Goal: Transaction & Acquisition: Purchase product/service

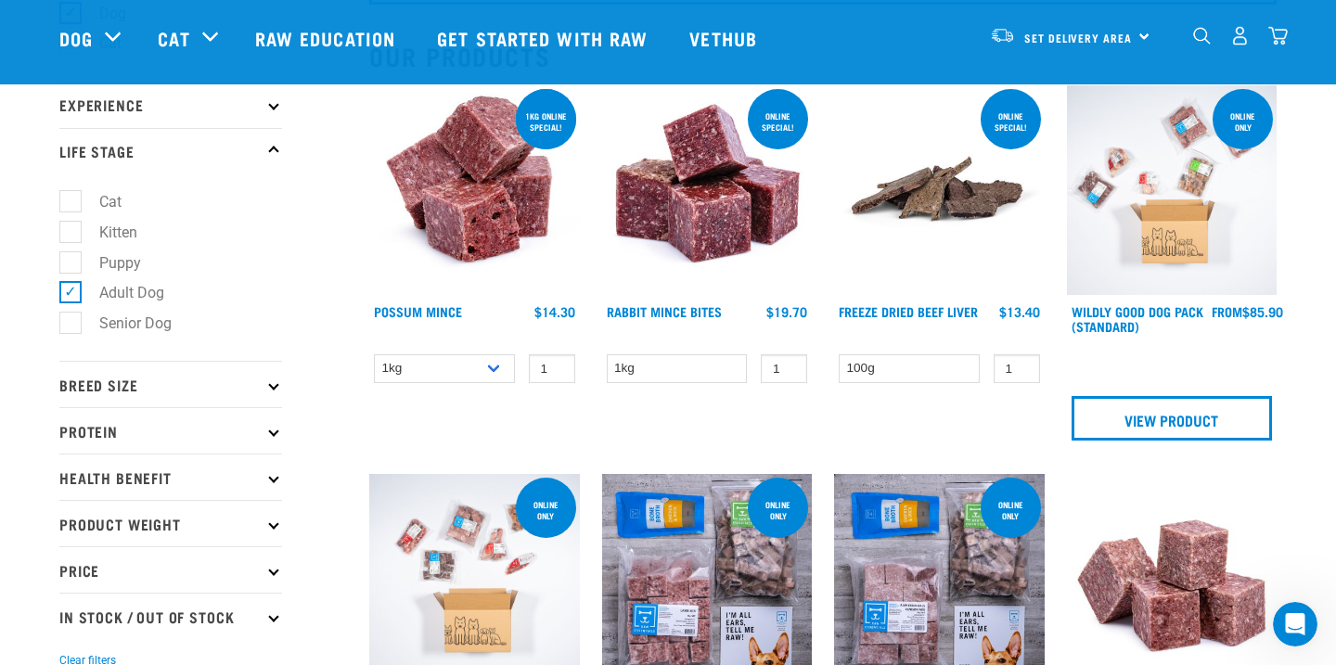
click at [275, 393] on p "Breed Size" at bounding box center [170, 384] width 223 height 46
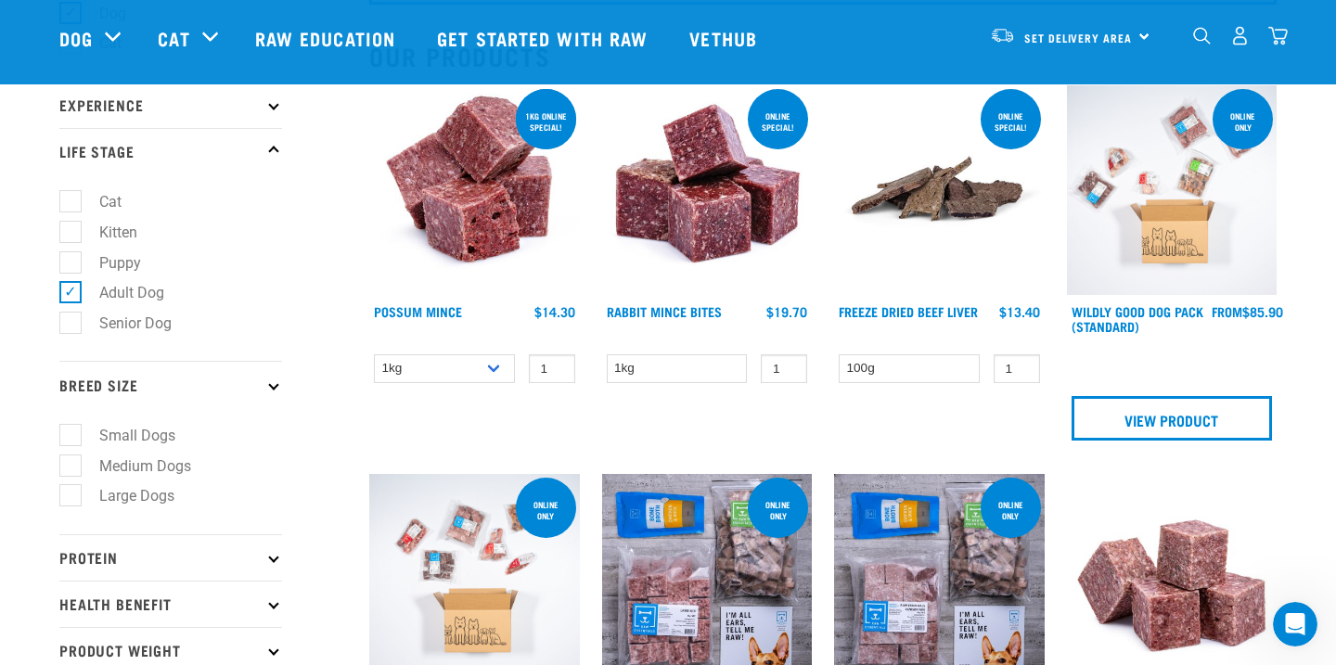
click at [152, 439] on label "Small Dogs" at bounding box center [126, 435] width 113 height 23
click at [71, 438] on input "Small Dogs" at bounding box center [65, 432] width 12 height 12
checkbox input "true"
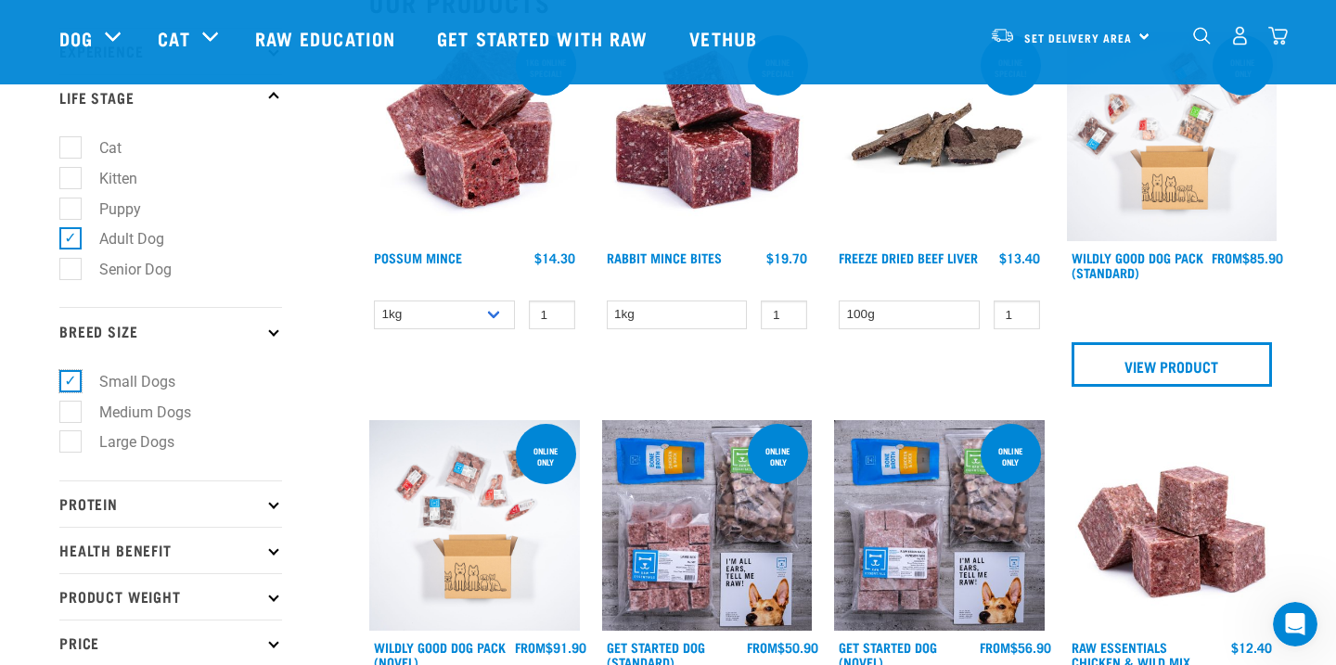
scroll to position [247, 0]
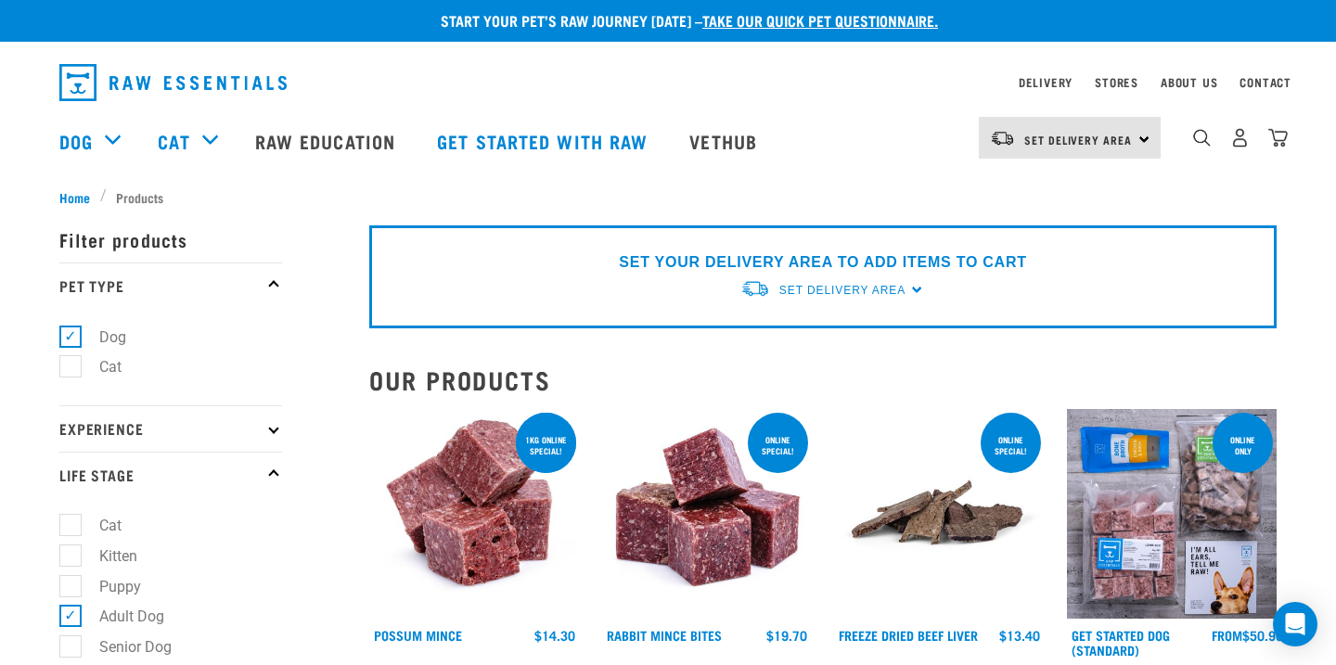
scroll to position [133, 0]
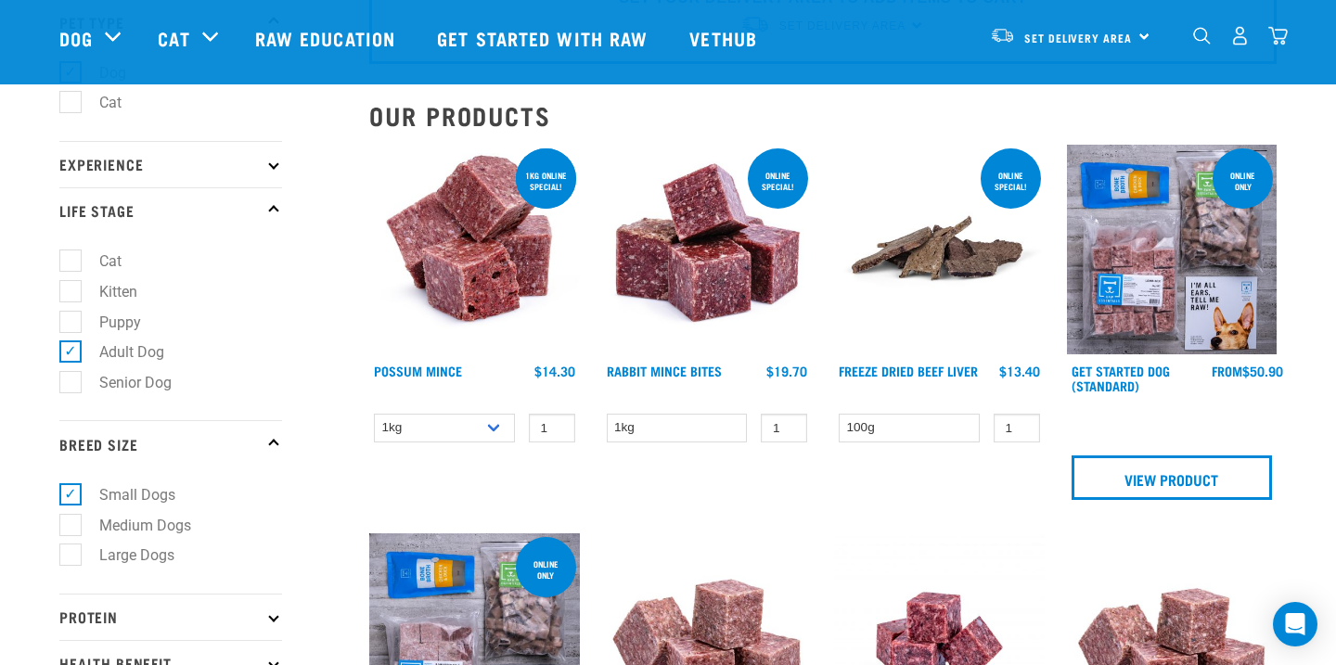
click at [70, 329] on label "Puppy" at bounding box center [109, 322] width 79 height 23
click at [69, 325] on input "Puppy" at bounding box center [65, 319] width 12 height 12
checkbox input "true"
click at [70, 354] on label "Adult Dog" at bounding box center [121, 352] width 102 height 23
click at [70, 354] on input "Adult Dog" at bounding box center [65, 349] width 12 height 12
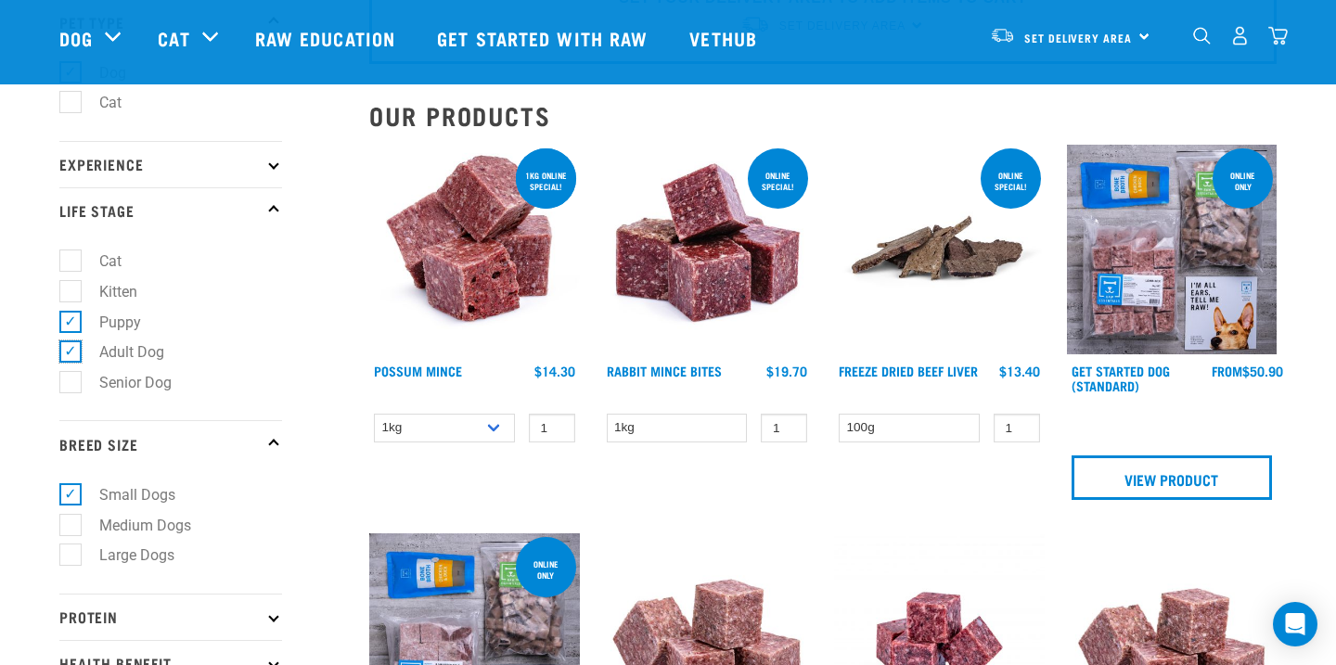
checkbox input "false"
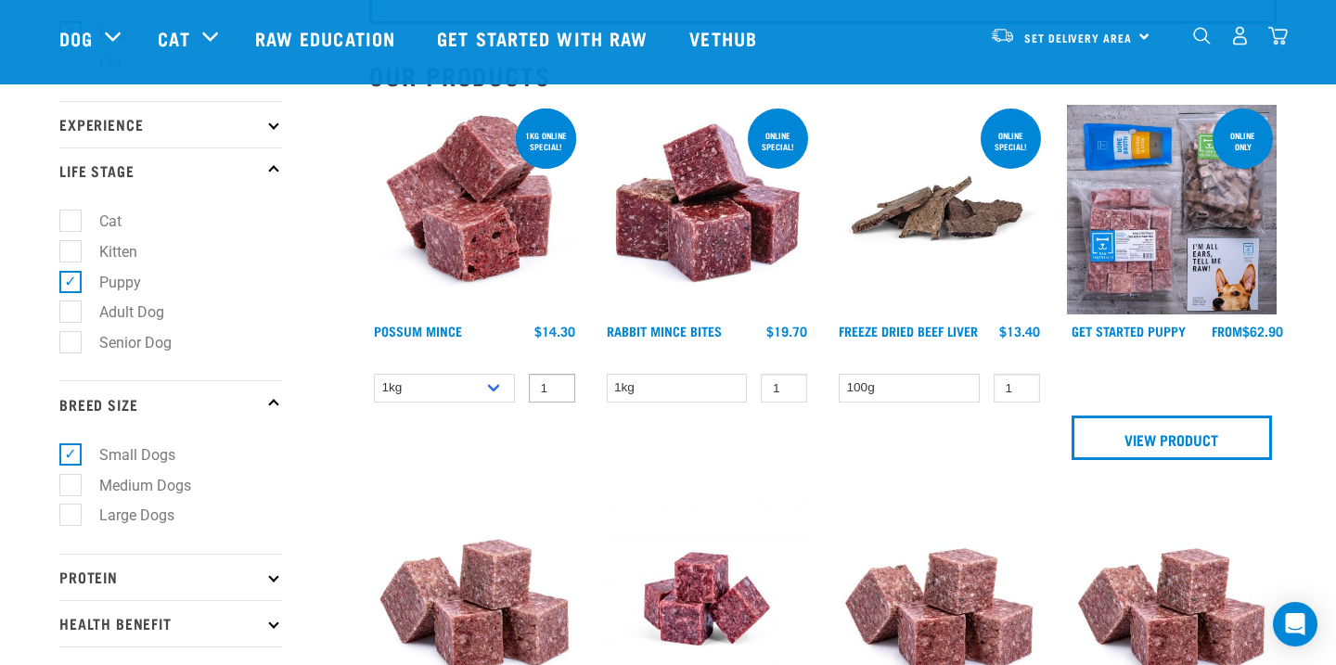
scroll to position [166, 0]
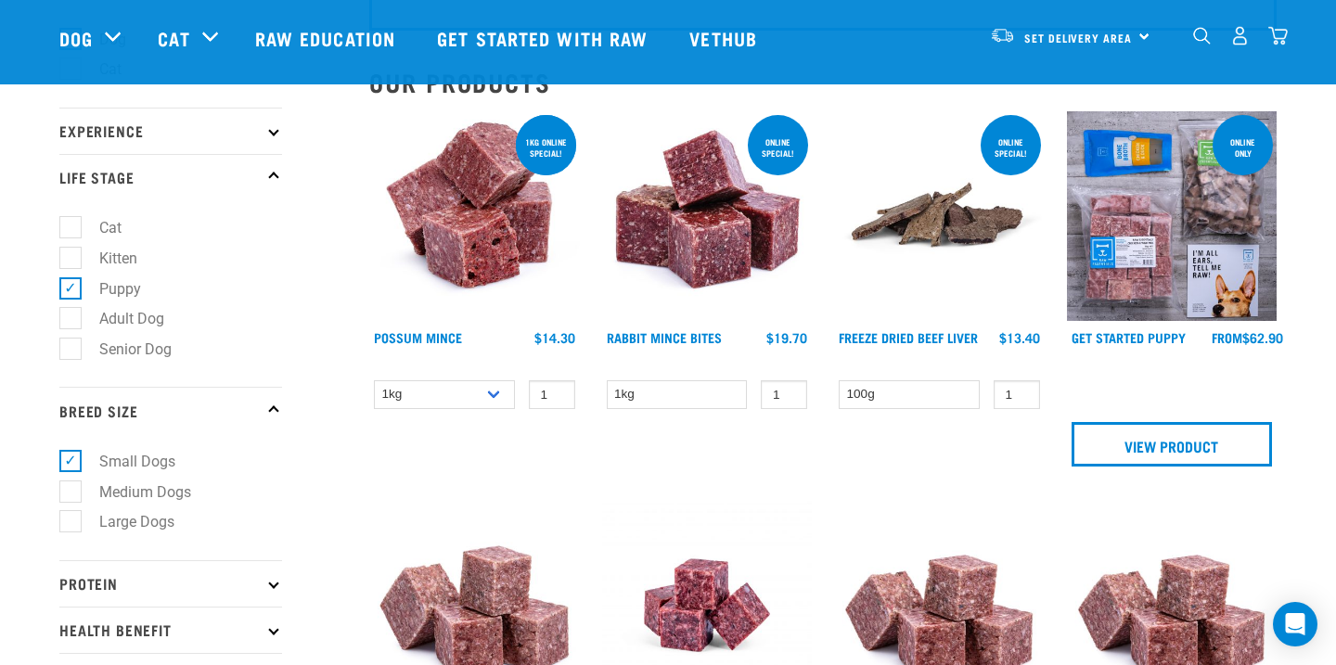
click at [1224, 283] on img at bounding box center [1172, 216] width 211 height 211
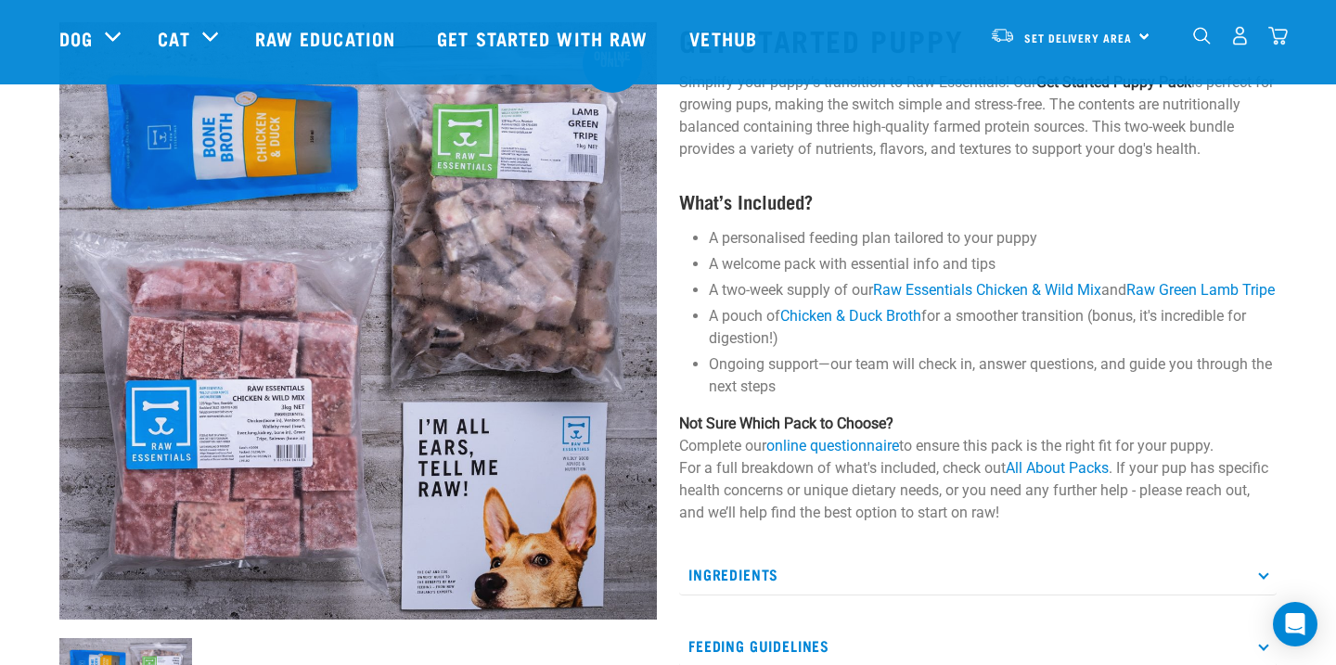
scroll to position [114, 0]
click at [817, 454] on link "online questionnaire" at bounding box center [832, 445] width 133 height 18
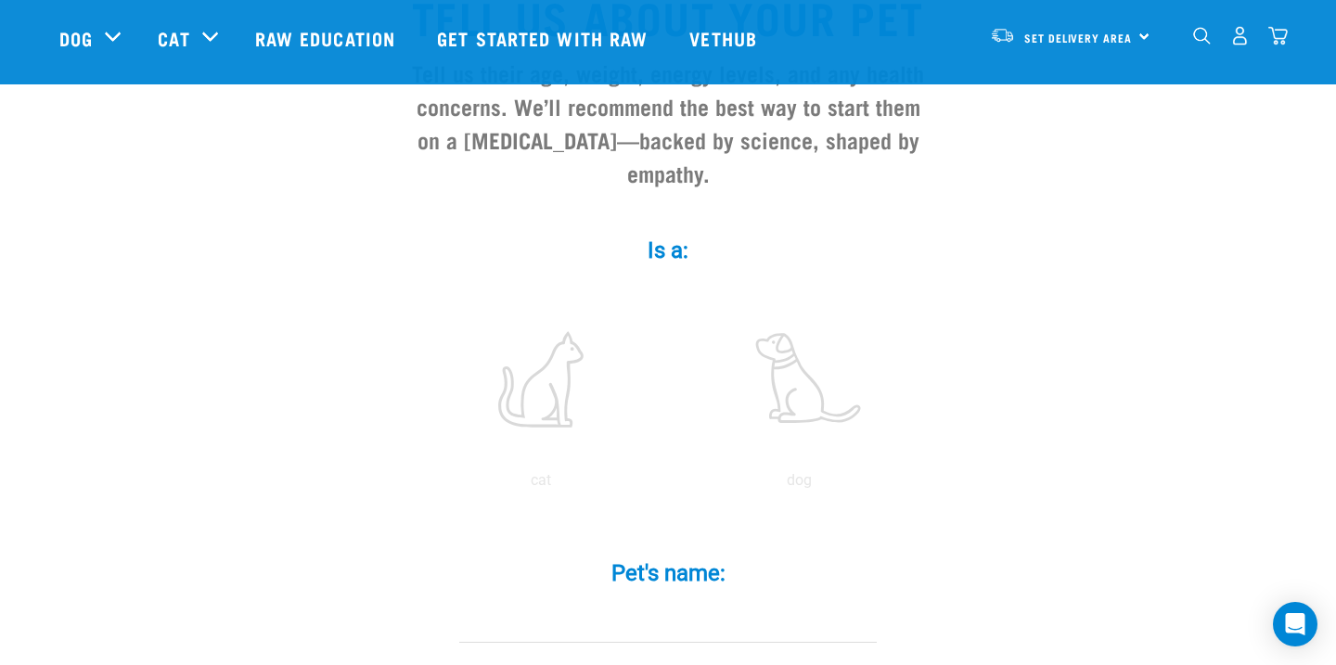
scroll to position [200, 0]
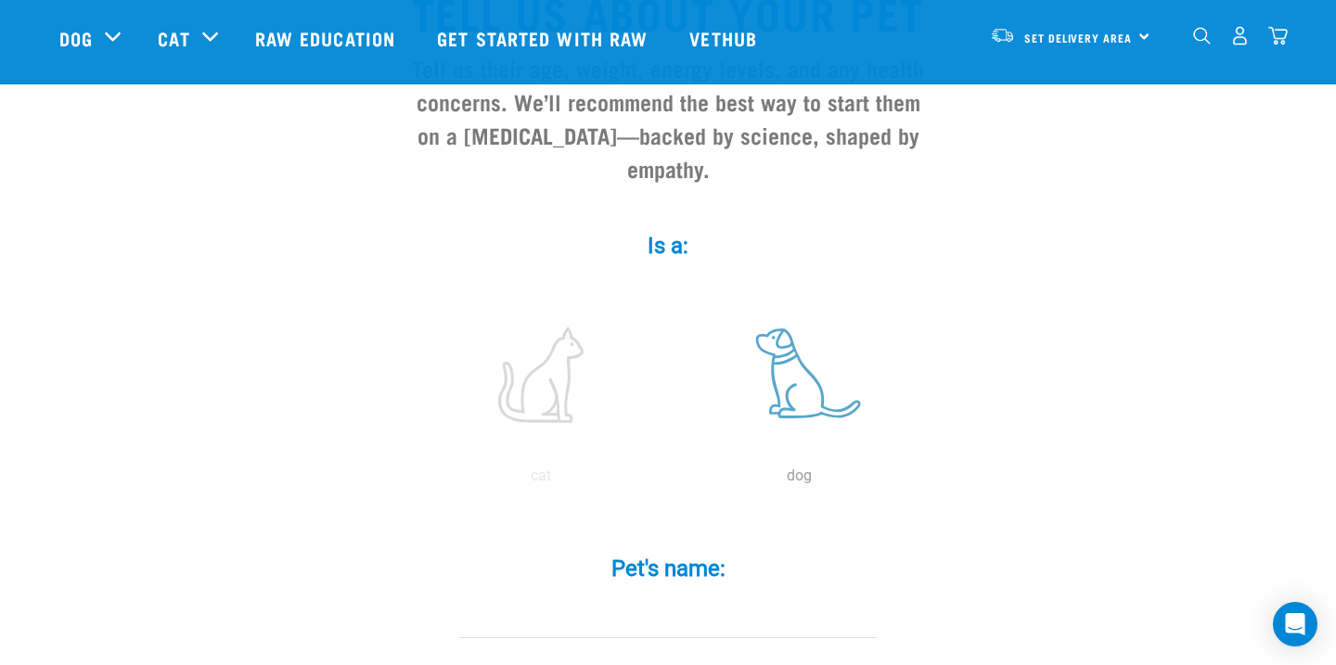
click at [828, 380] on label at bounding box center [799, 375] width 251 height 158
click at [670, 481] on input "radio" at bounding box center [670, 481] width 0 height 0
click at [812, 356] on label at bounding box center [799, 375] width 251 height 158
click at [670, 481] on input "radio" at bounding box center [670, 481] width 0 height 0
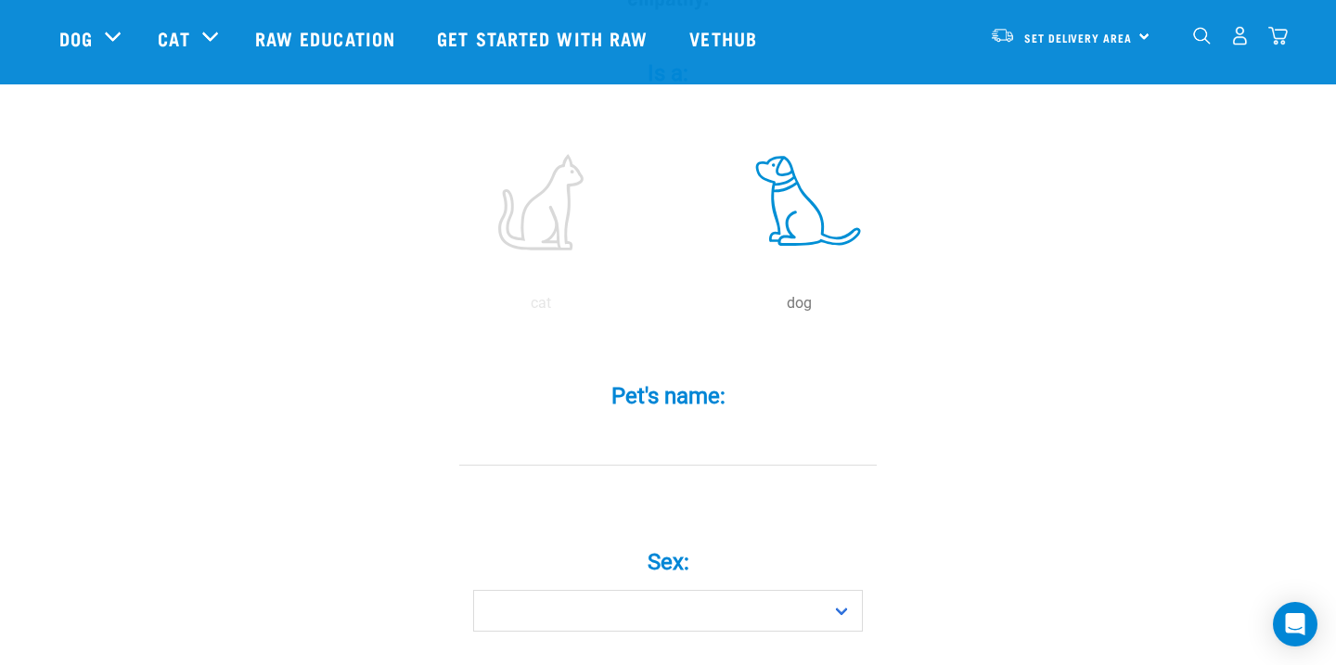
scroll to position [376, 0]
click at [746, 429] on input "Pet's name: *" at bounding box center [668, 442] width 418 height 42
type input "Wintson"
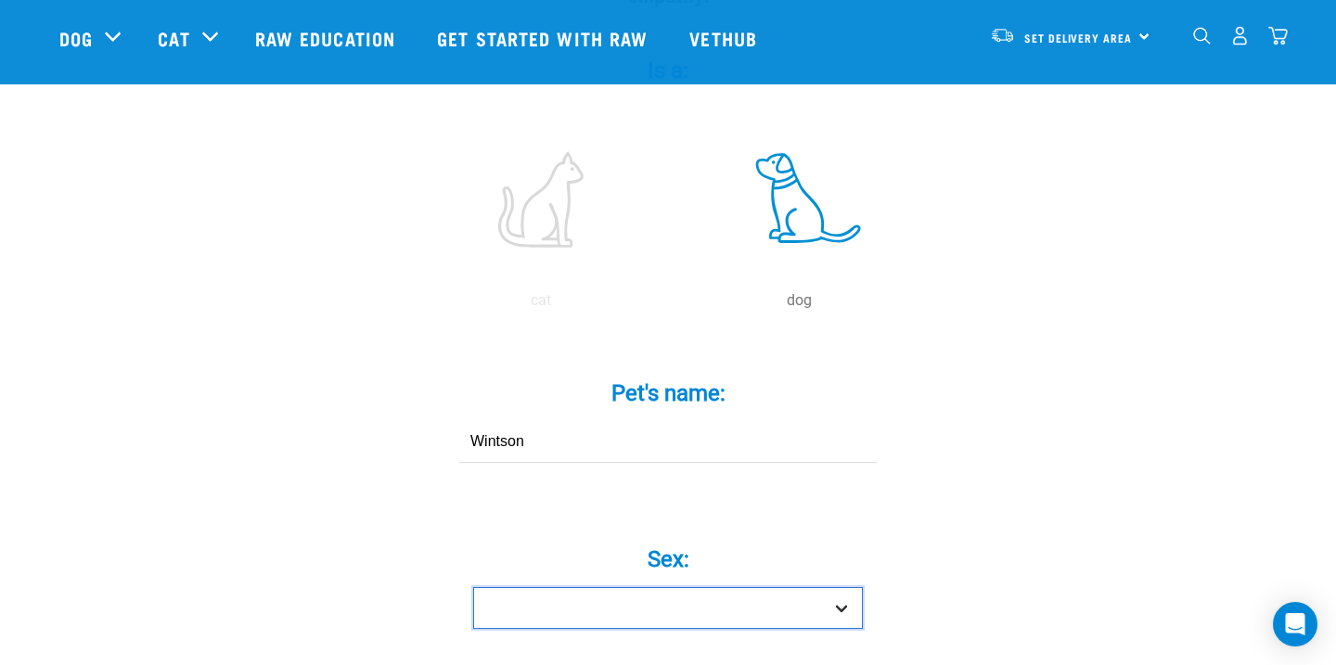
click at [753, 587] on select "Boy Girl" at bounding box center [668, 608] width 390 height 42
select select "boy"
click at [473, 587] on select "Boy Girl" at bounding box center [668, 608] width 390 height 42
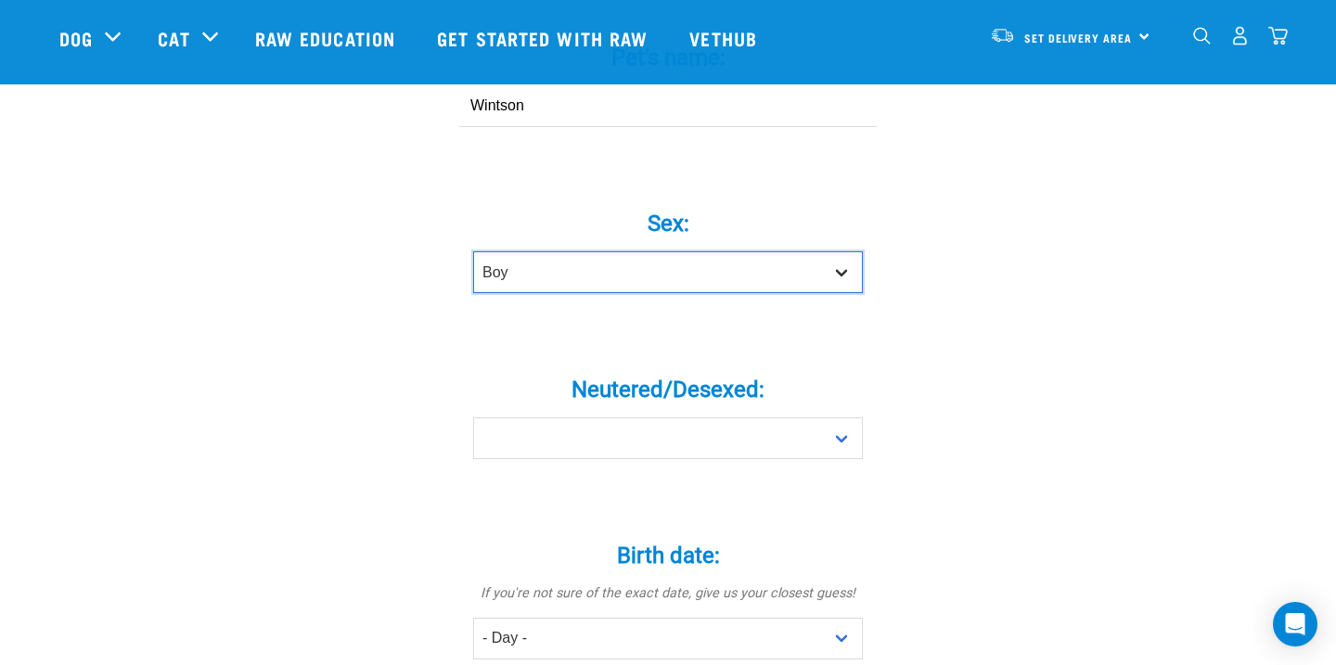
scroll to position [716, 0]
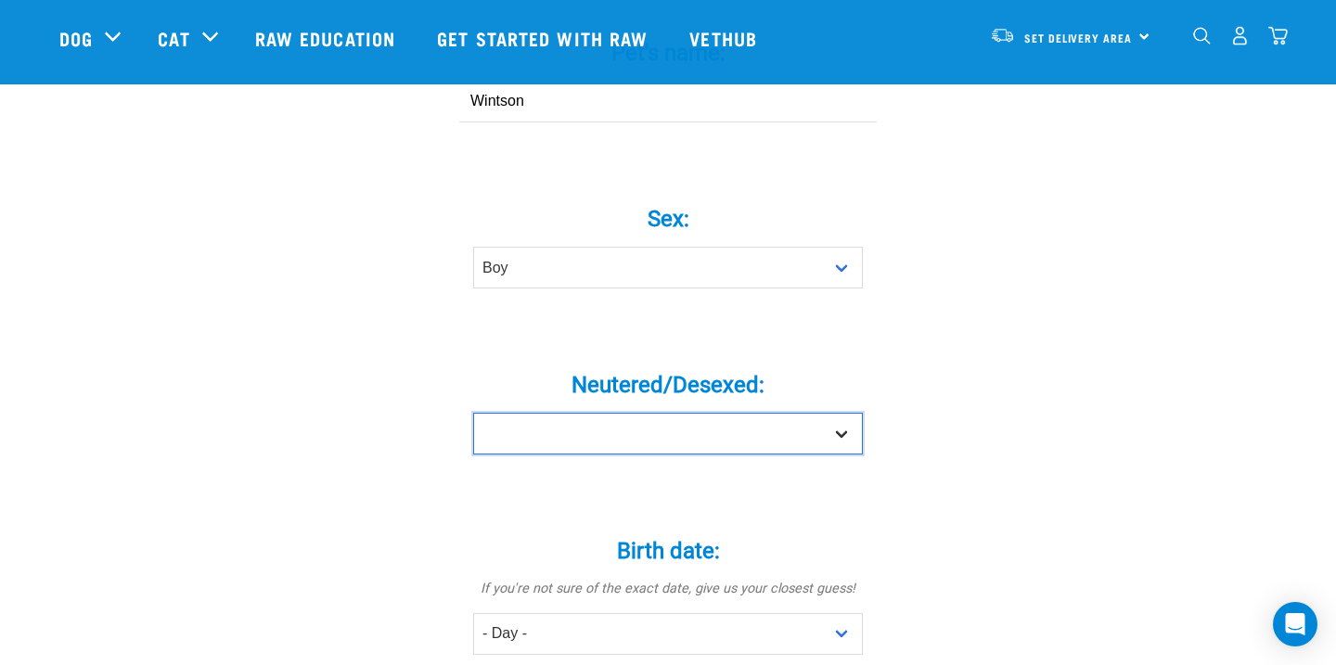
click at [840, 413] on select "Yes No" at bounding box center [668, 434] width 390 height 42
select select "no"
click at [473, 413] on select "Yes No" at bounding box center [668, 434] width 390 height 42
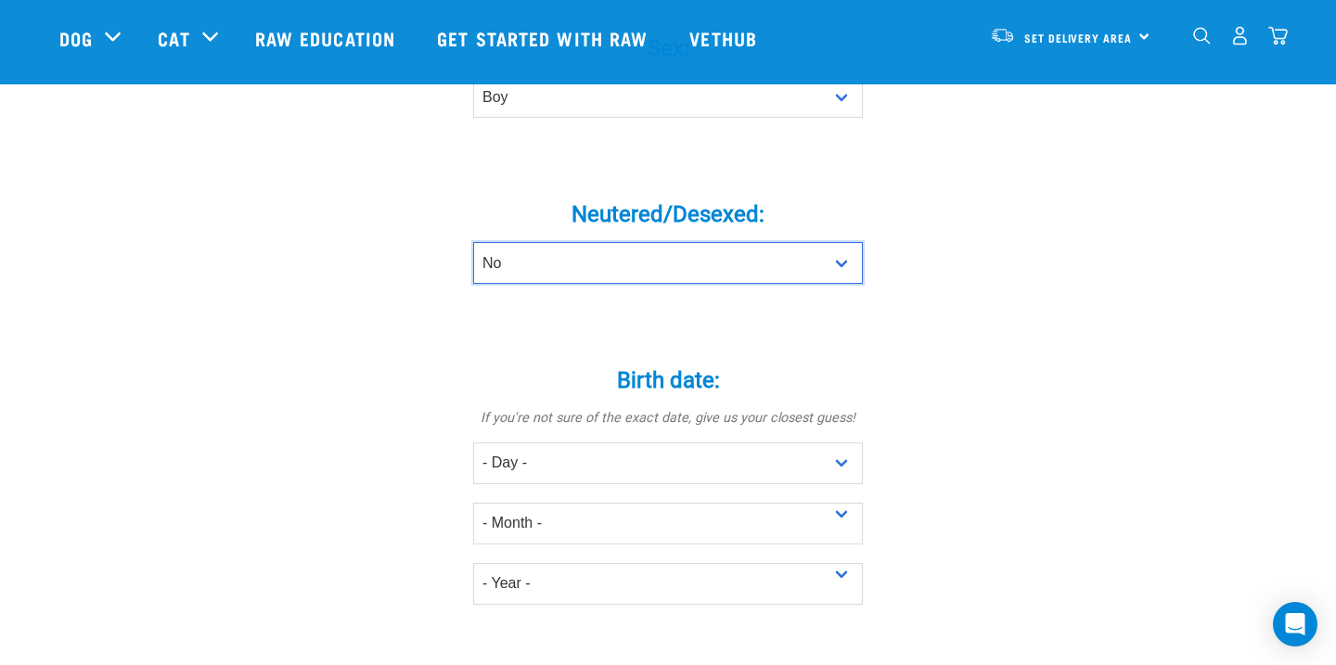
scroll to position [889, 0]
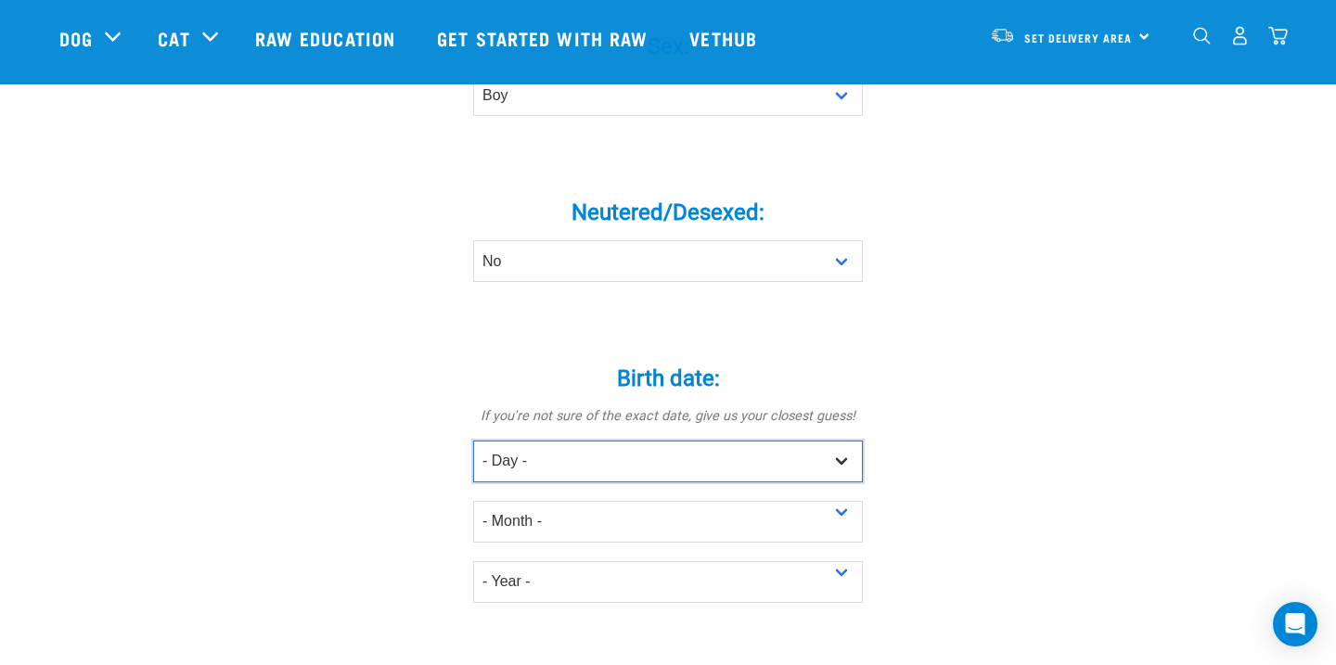
click at [846, 441] on select "- Day - 1 2 3 4 5 6 7 8 9 10 11 12 13 14 15 16 17 18 19 20 21 22 23 24 25 26 27" at bounding box center [668, 462] width 390 height 42
select select "13"
click at [473, 441] on select "- Day - 1 2 3 4 5 6 7 8 9 10 11 12 13 14 15 16 17 18 19 20 21 22 23 24 25 26 27" at bounding box center [668, 462] width 390 height 42
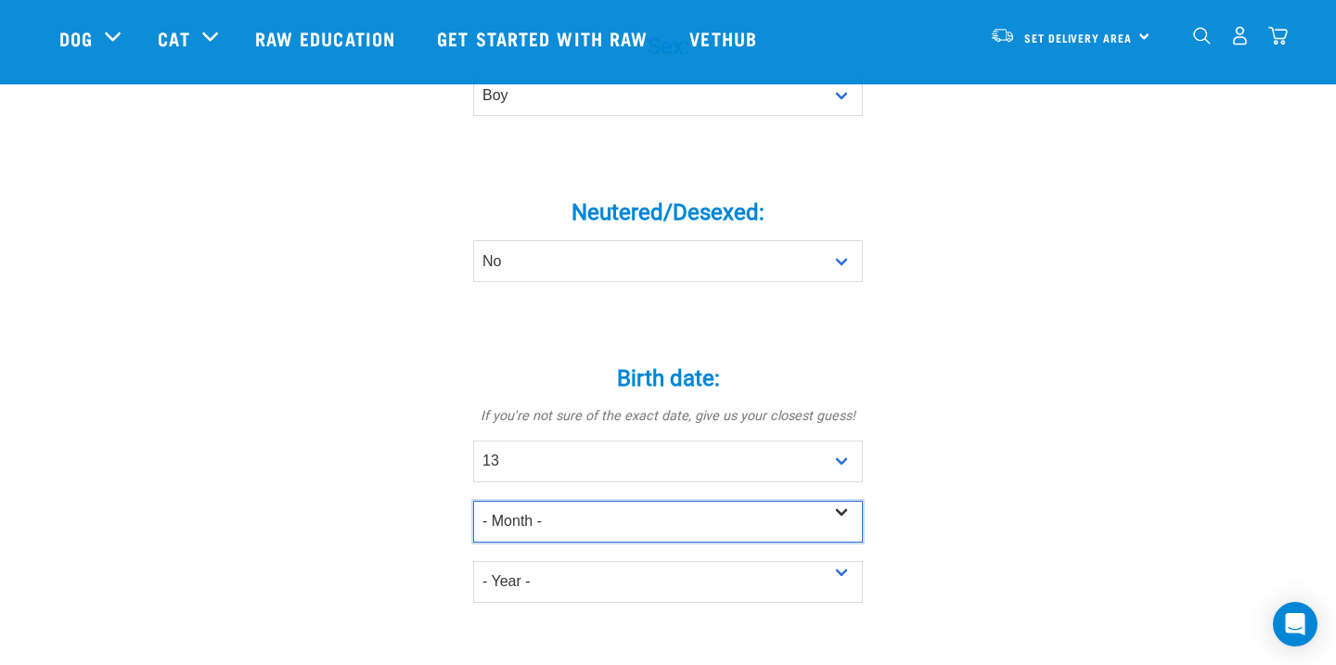
click at [722, 501] on select "- Month - January February March April May June July August September October N…" at bounding box center [668, 522] width 390 height 42
click at [473, 501] on select "- Month - January February March April May June July August September October N…" at bounding box center [668, 522] width 390 height 42
click at [675, 501] on select "- Month - January February March April May June July August September October N…" at bounding box center [668, 522] width 390 height 42
select select "July"
click at [473, 501] on select "- Month - January February March April May June July August September October N…" at bounding box center [668, 522] width 390 height 42
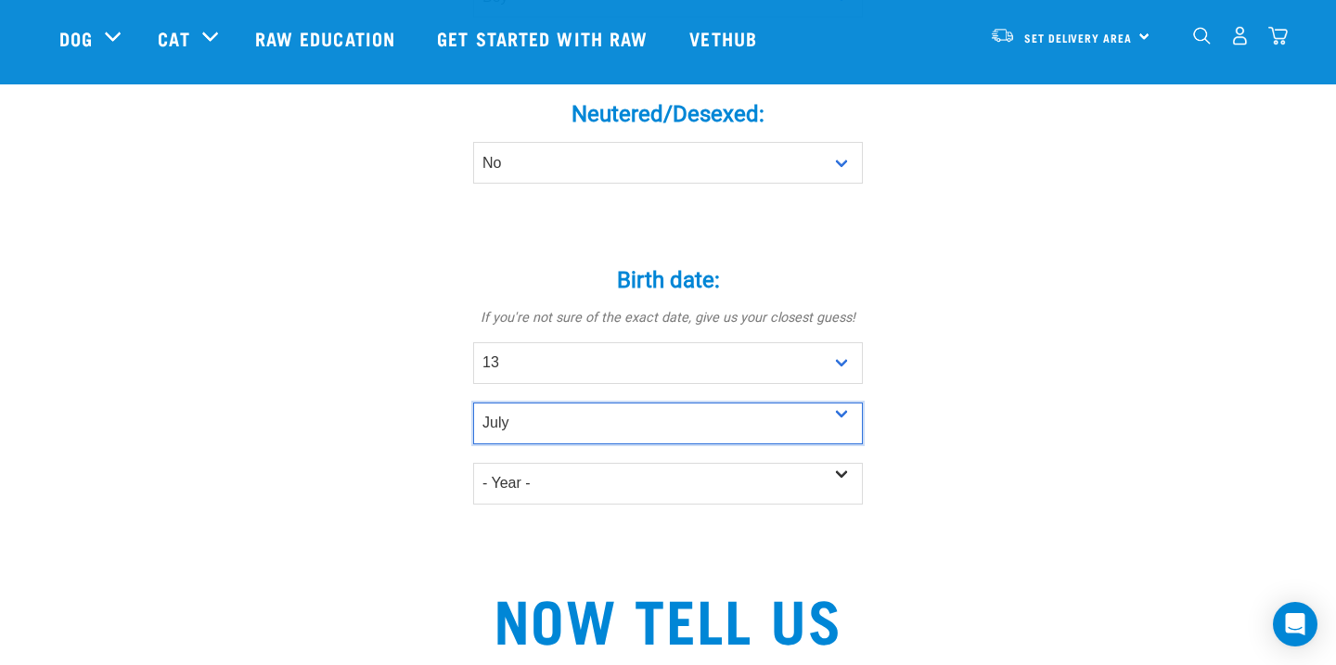
scroll to position [988, 0]
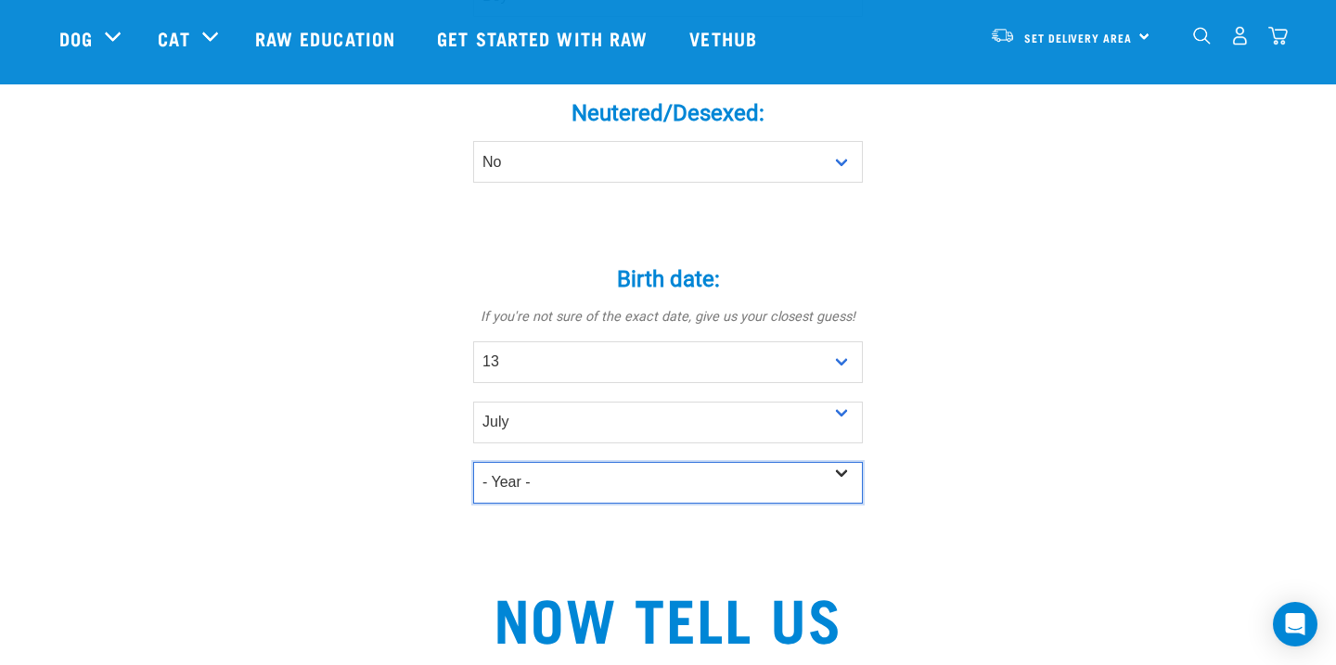
click at [672, 462] on select "- Year - 2025 2024 2023 2022 2021 2020 2019 2018 2017 2016 2015 2014 2013 2012" at bounding box center [668, 483] width 390 height 42
select select "2025"
click at [473, 462] on select "- Year - 2025 2024 2023 2022 2021 2020 2019 2018 2017 2016 2015 2014 2013 2012" at bounding box center [668, 483] width 390 height 42
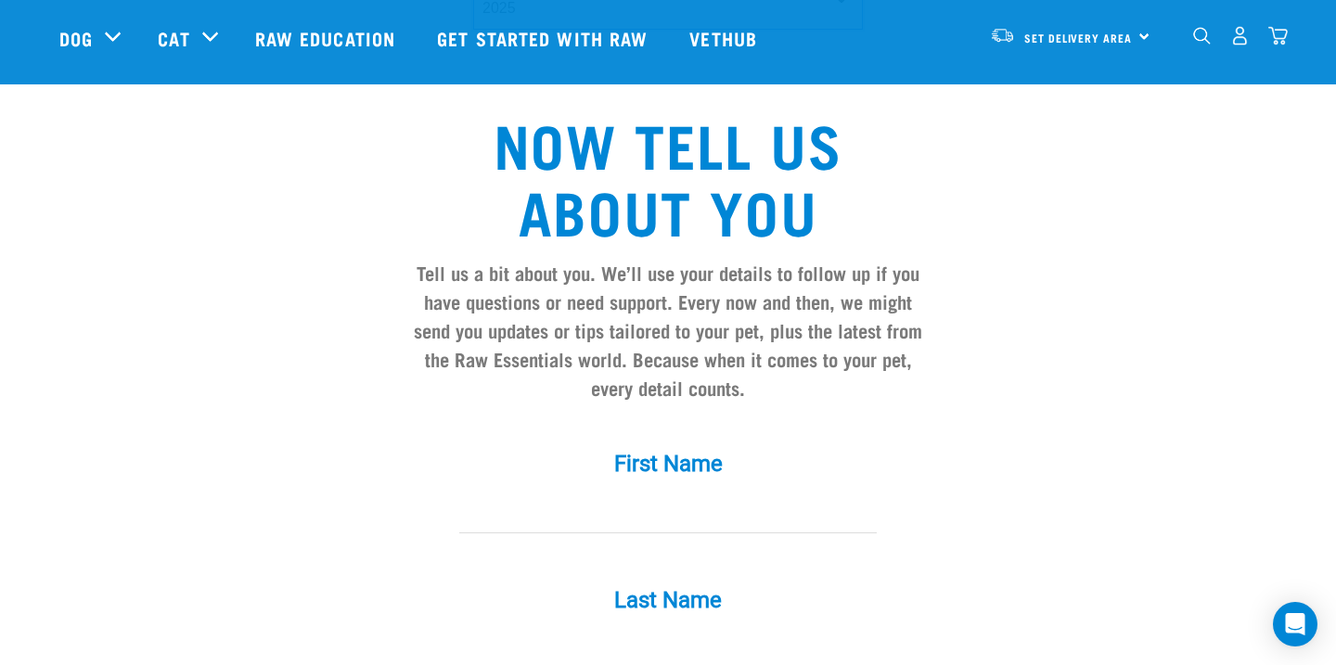
scroll to position [1465, 0]
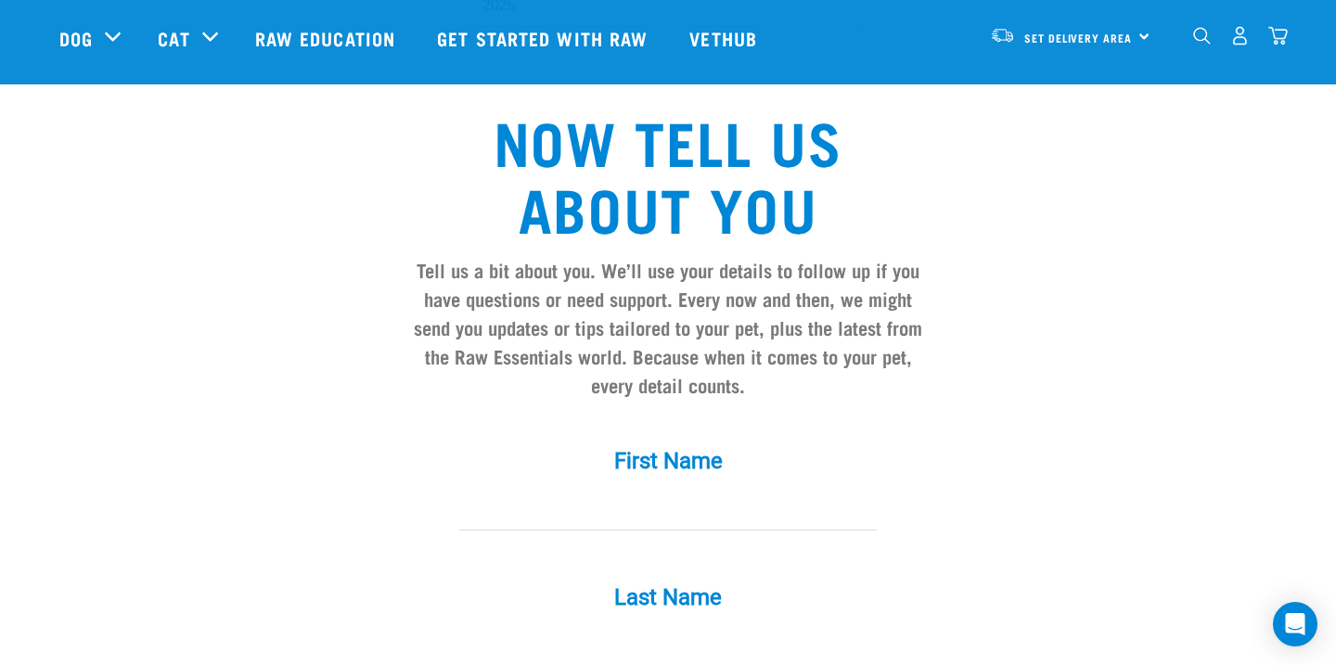
click at [668, 451] on div "First Name *" at bounding box center [668, 476] width 557 height 109
click at [667, 444] on label "First Name *" at bounding box center [668, 460] width 557 height 33
click at [667, 489] on input "First Name *" at bounding box center [668, 510] width 418 height 42
type input "[PERSON_NAME]"
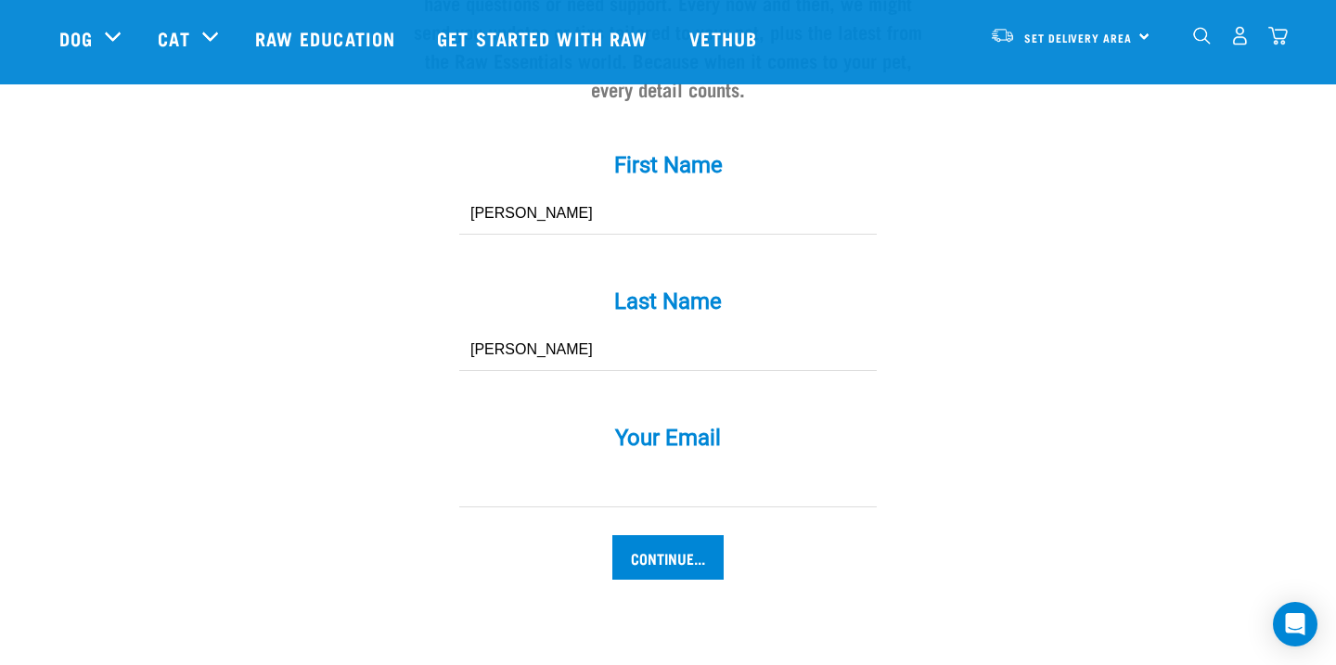
scroll to position [1762, 0]
type input "[PERSON_NAME]"
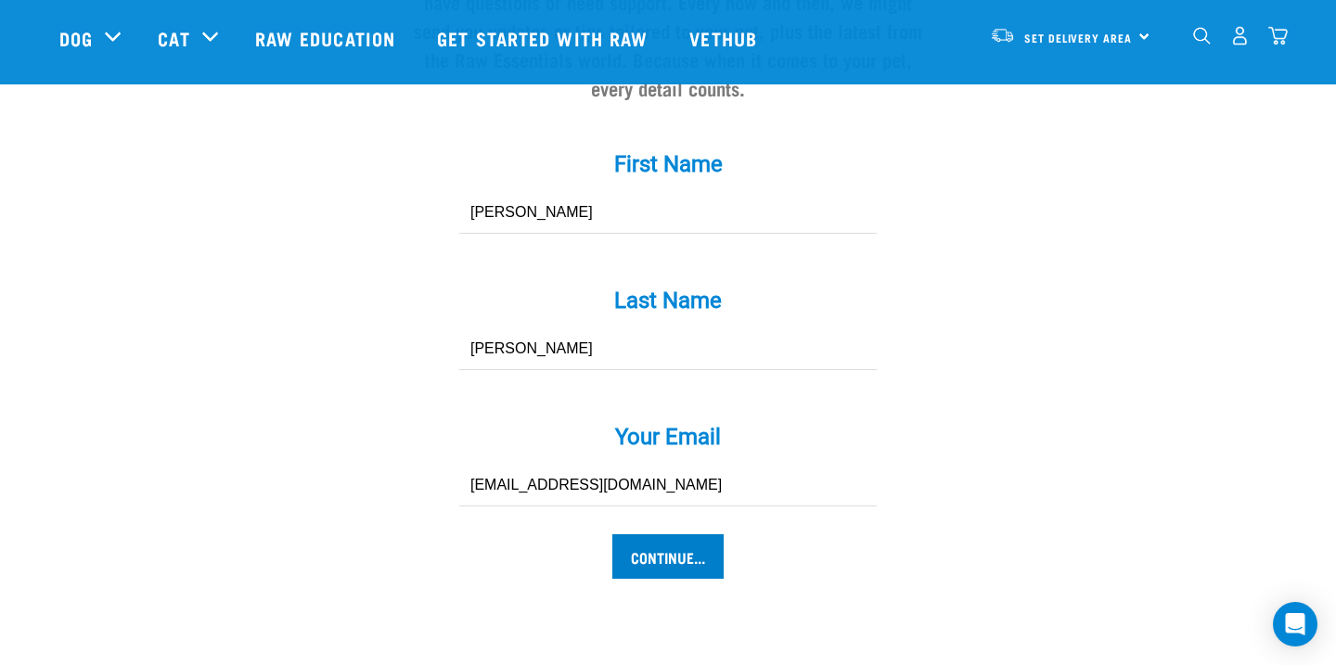
type input "[EMAIL_ADDRESS][DOMAIN_NAME]"
click at [690, 535] on input "Continue..." at bounding box center [667, 557] width 111 height 45
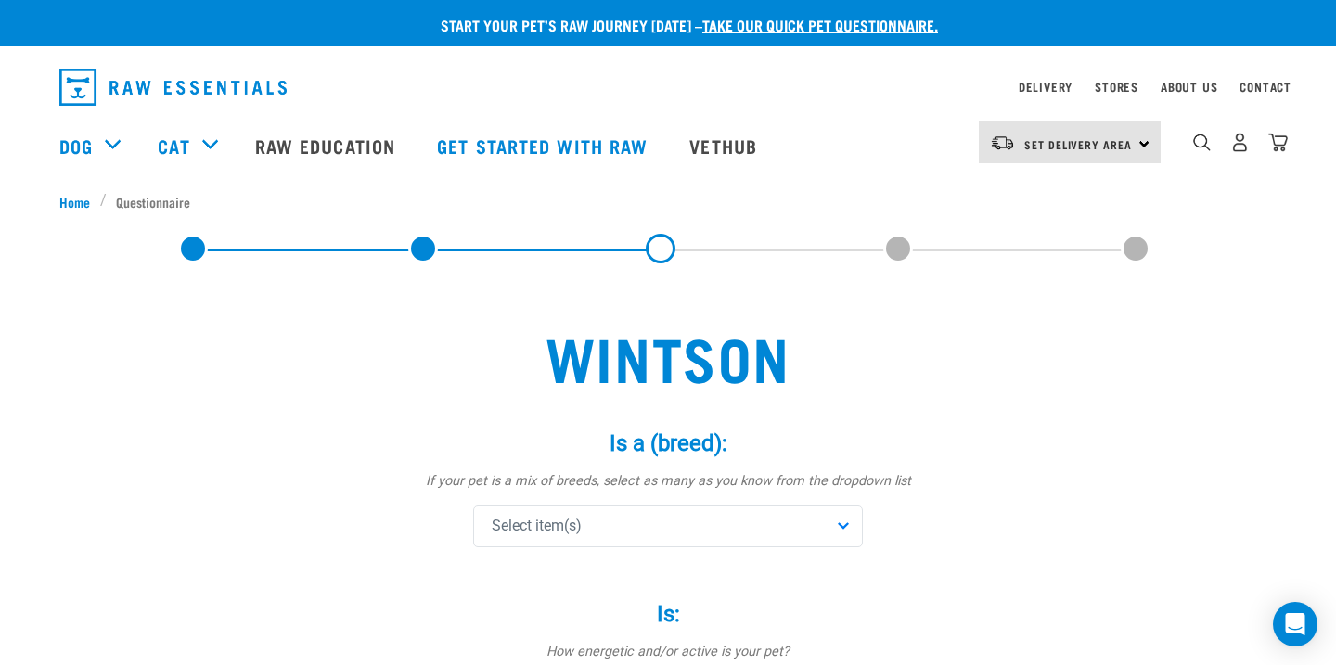
click at [690, 512] on div "Select item(s)" at bounding box center [668, 527] width 390 height 42
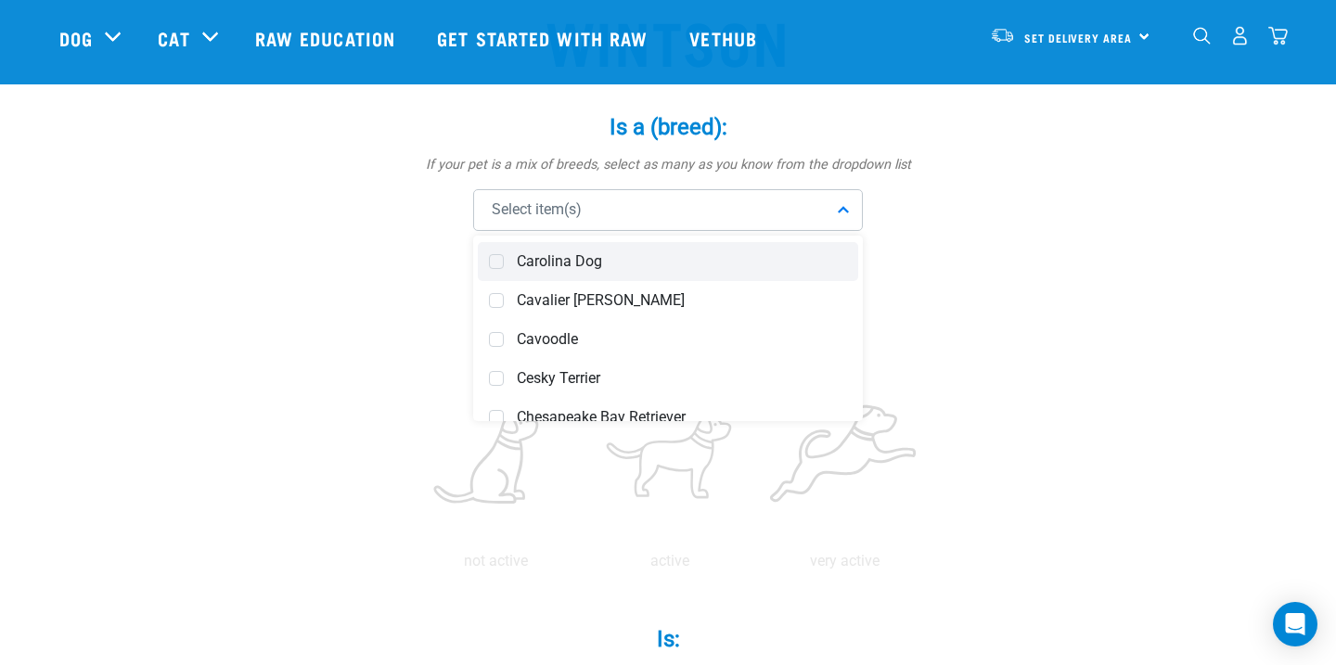
scroll to position [2029, 0]
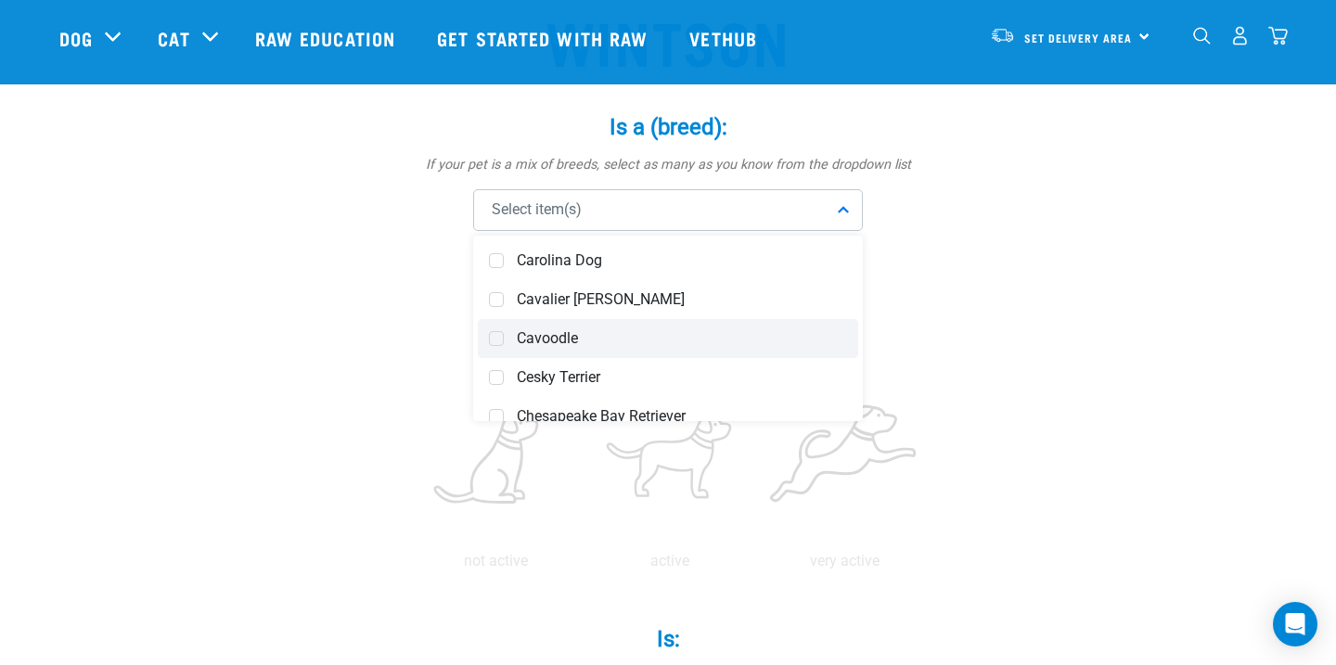
click at [656, 323] on div "Cavoodle" at bounding box center [668, 338] width 380 height 39
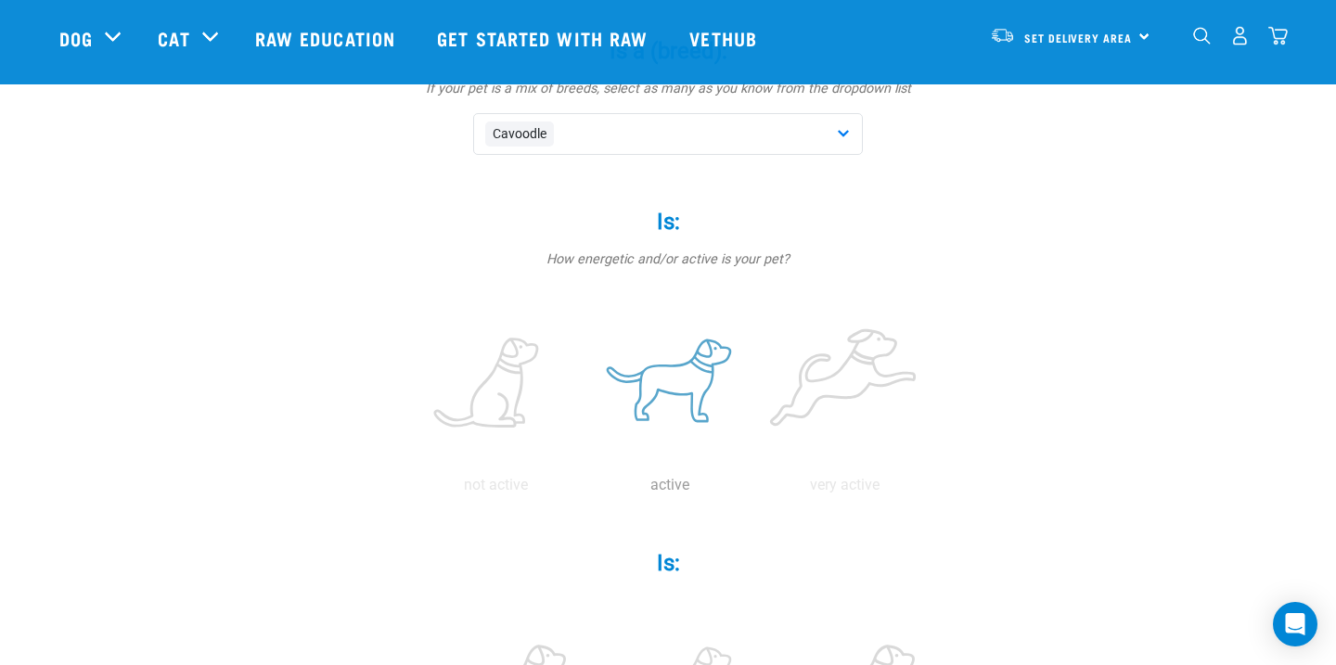
scroll to position [259, 0]
click at [685, 395] on label at bounding box center [669, 382] width 167 height 158
click at [583, 487] on input "radio" at bounding box center [583, 487] width 0 height 0
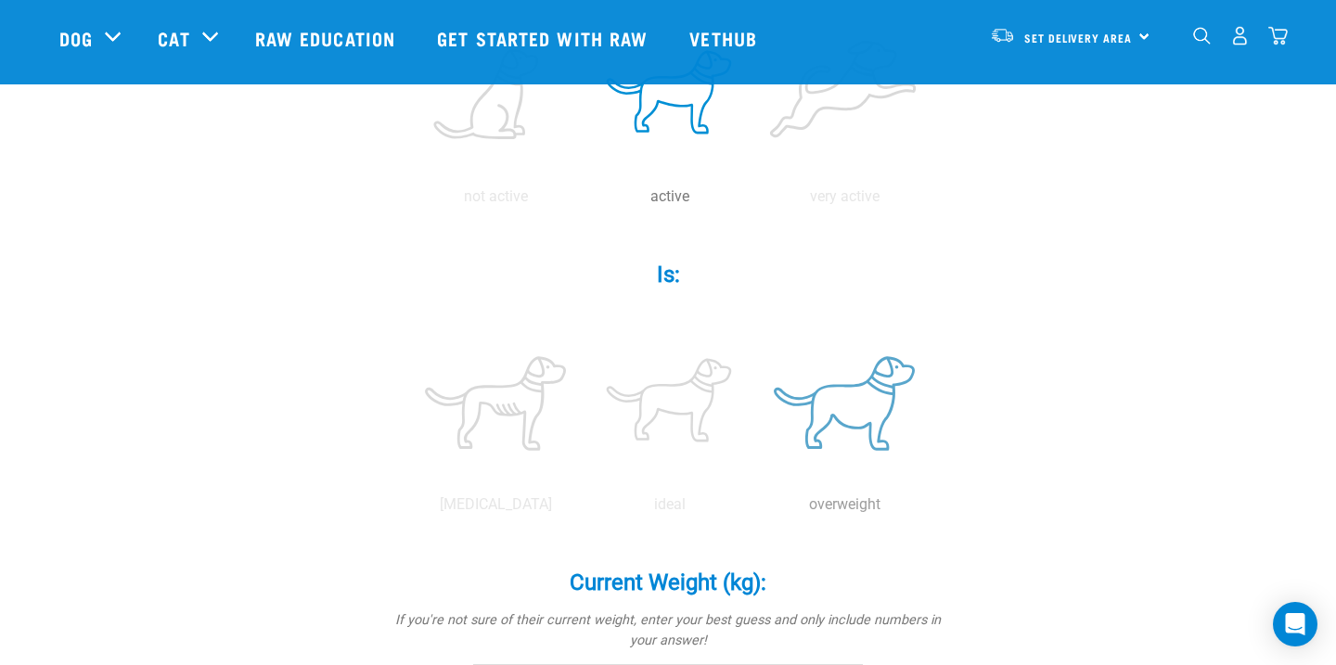
scroll to position [547, 0]
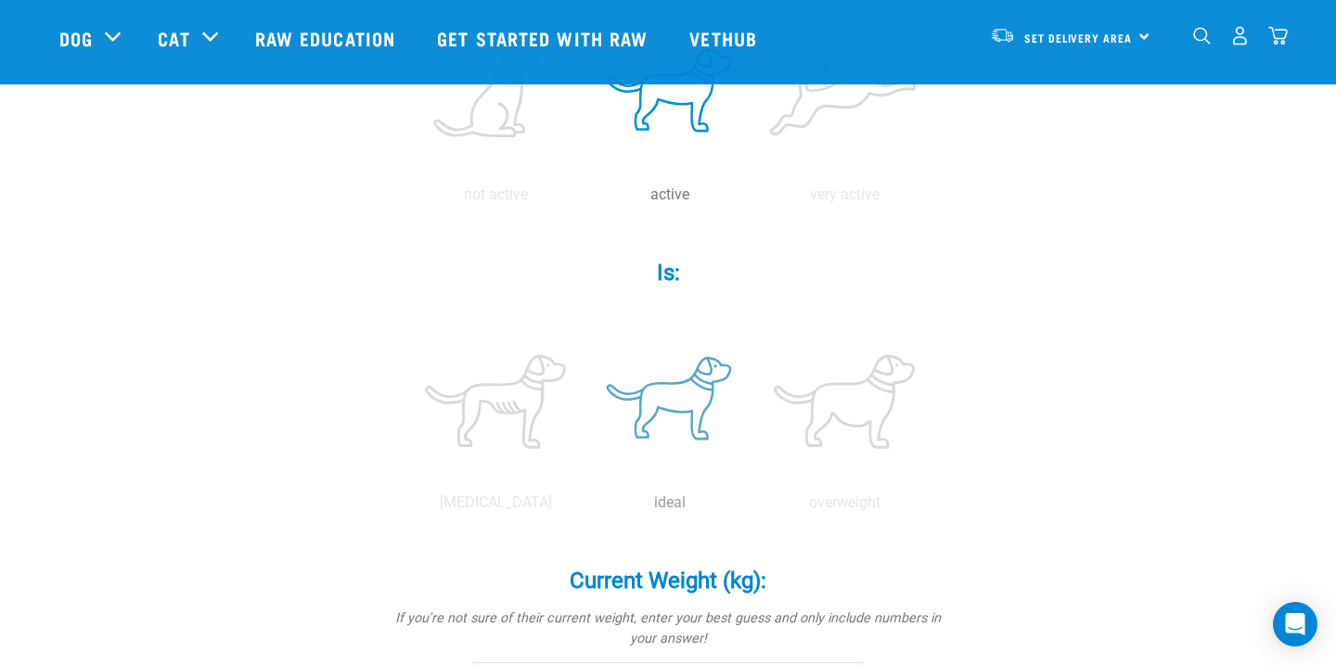
click at [676, 423] on label at bounding box center [669, 402] width 167 height 158
click at [583, 508] on input "radio" at bounding box center [583, 508] width 0 height 0
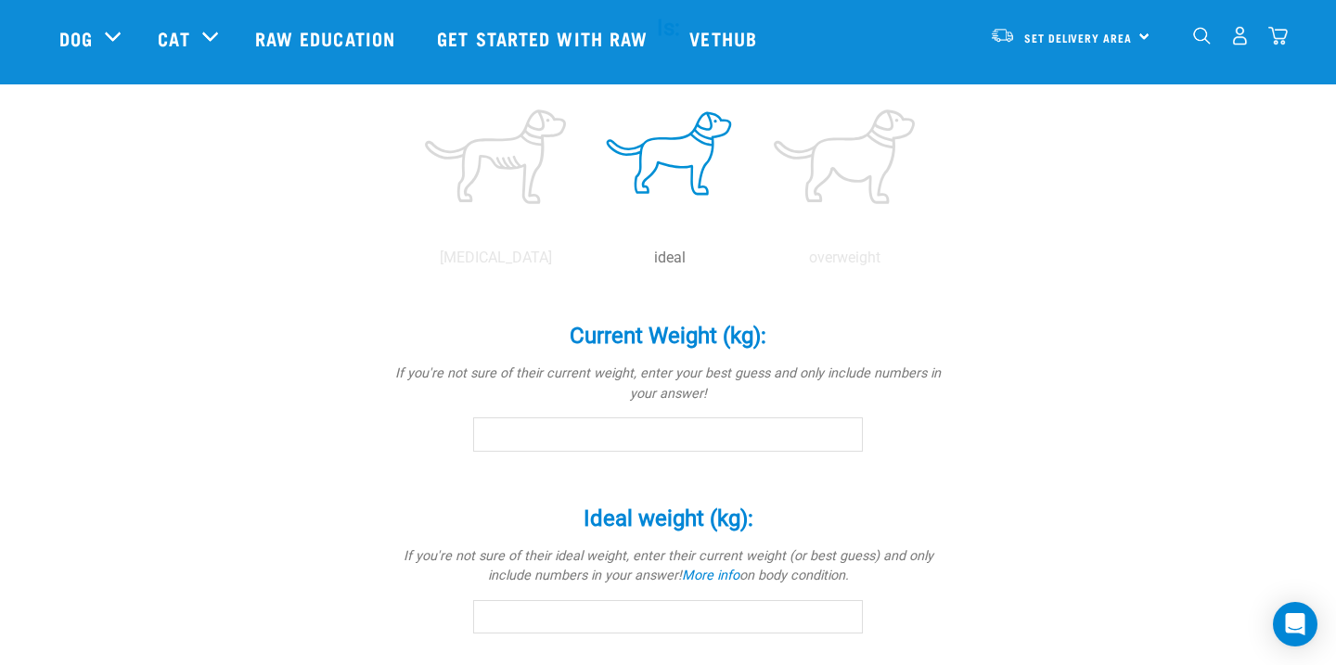
scroll to position [793, 0]
click at [669, 445] on input "Current Weight (kg): *" at bounding box center [668, 432] width 390 height 33
type input "2.5"
click at [1031, 439] on div "Wintson Is a (breed): * If your pet is a mix of breeds, select as many as you k…" at bounding box center [667, 213] width 1217 height 1714
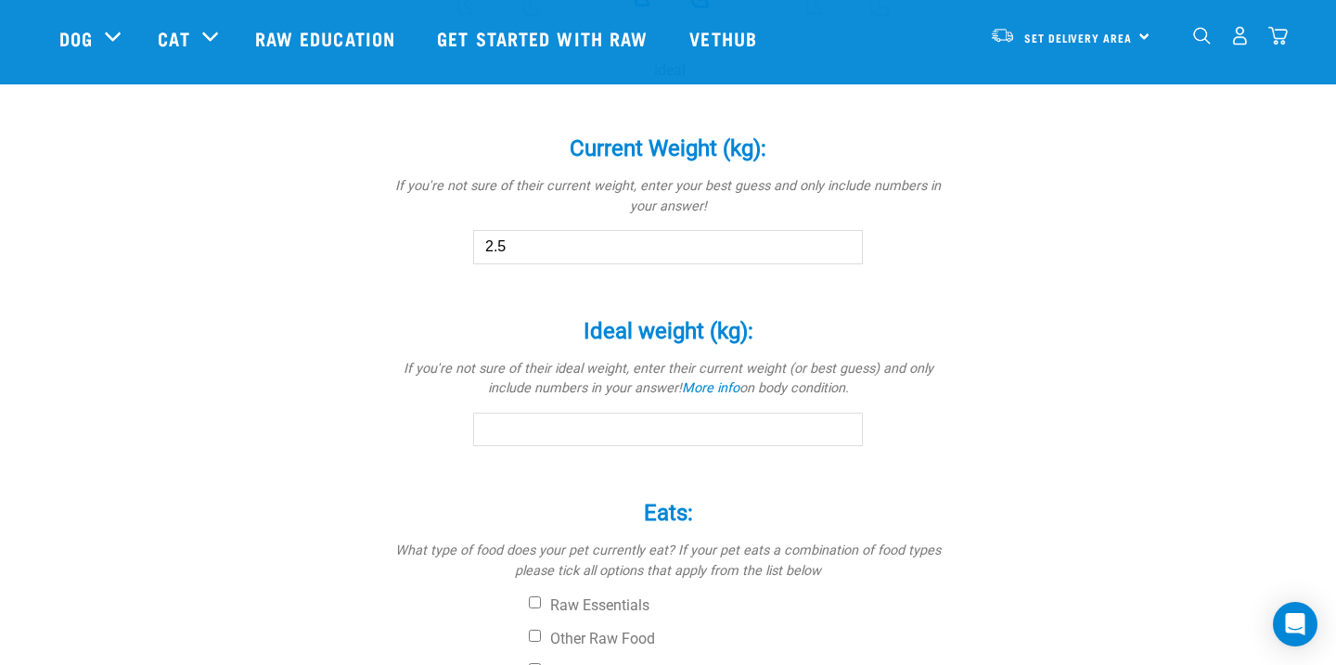
scroll to position [980, 0]
click at [760, 433] on input "Ideal weight (kg): *" at bounding box center [668, 428] width 390 height 33
type input "2.5"
click at [375, 432] on div "Wintson Is a (breed): * If your pet is a mix of breeds, select as many as you k…" at bounding box center [667, 26] width 1217 height 1714
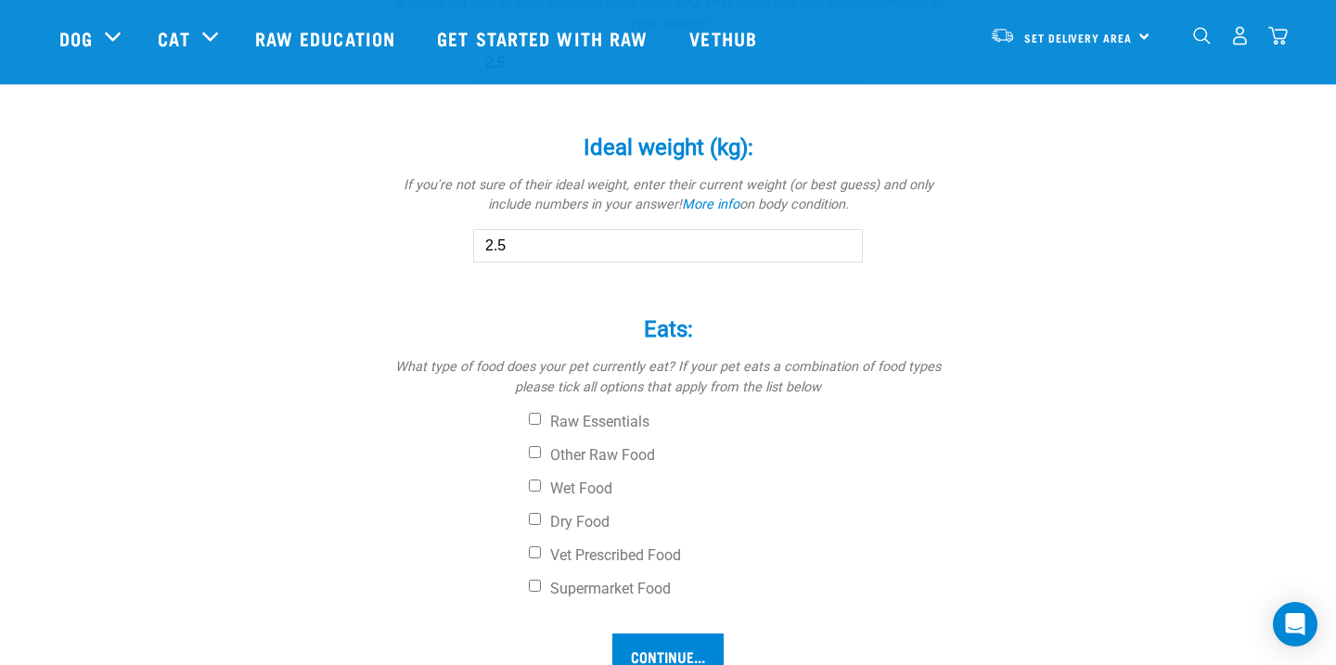
scroll to position [1165, 0]
click at [536, 454] on input "Other Raw Food" at bounding box center [535, 450] width 12 height 12
checkbox input "true"
click at [539, 519] on input "Dry Food" at bounding box center [535, 517] width 12 height 12
checkbox input "true"
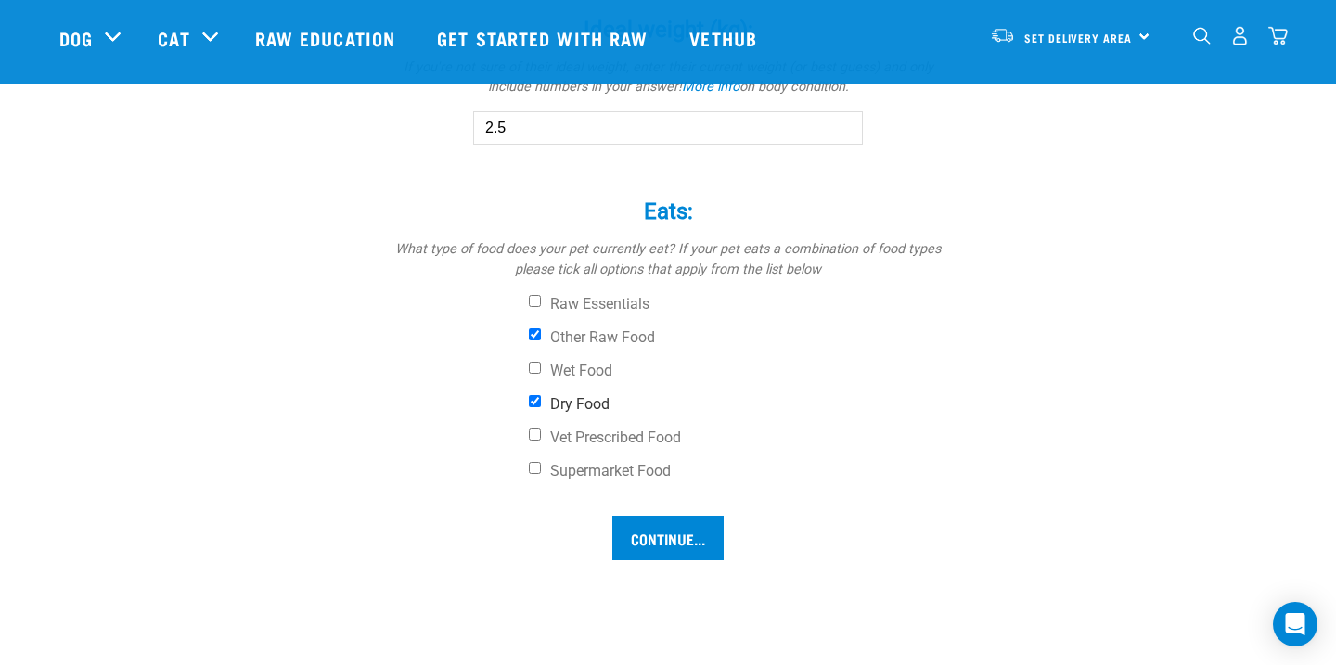
scroll to position [1289, 0]
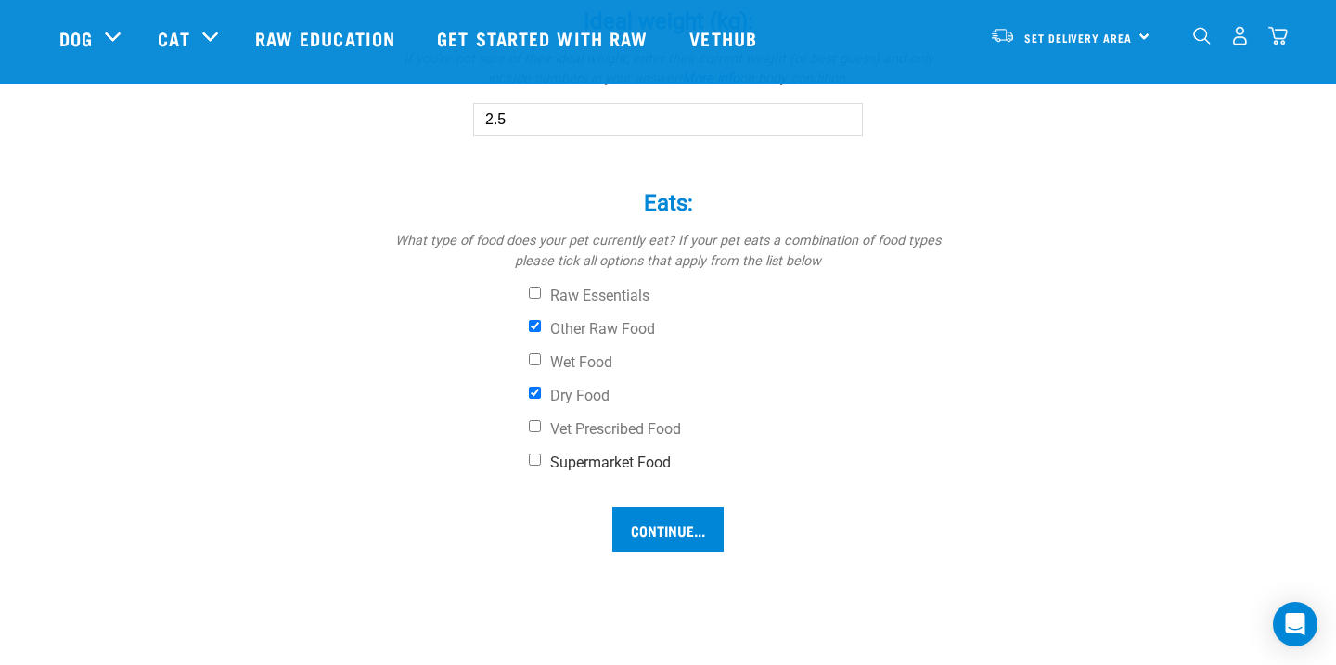
click at [533, 462] on input "Supermarket Food" at bounding box center [535, 460] width 12 height 12
checkbox input "true"
click at [632, 524] on input "Continue..." at bounding box center [667, 530] width 111 height 45
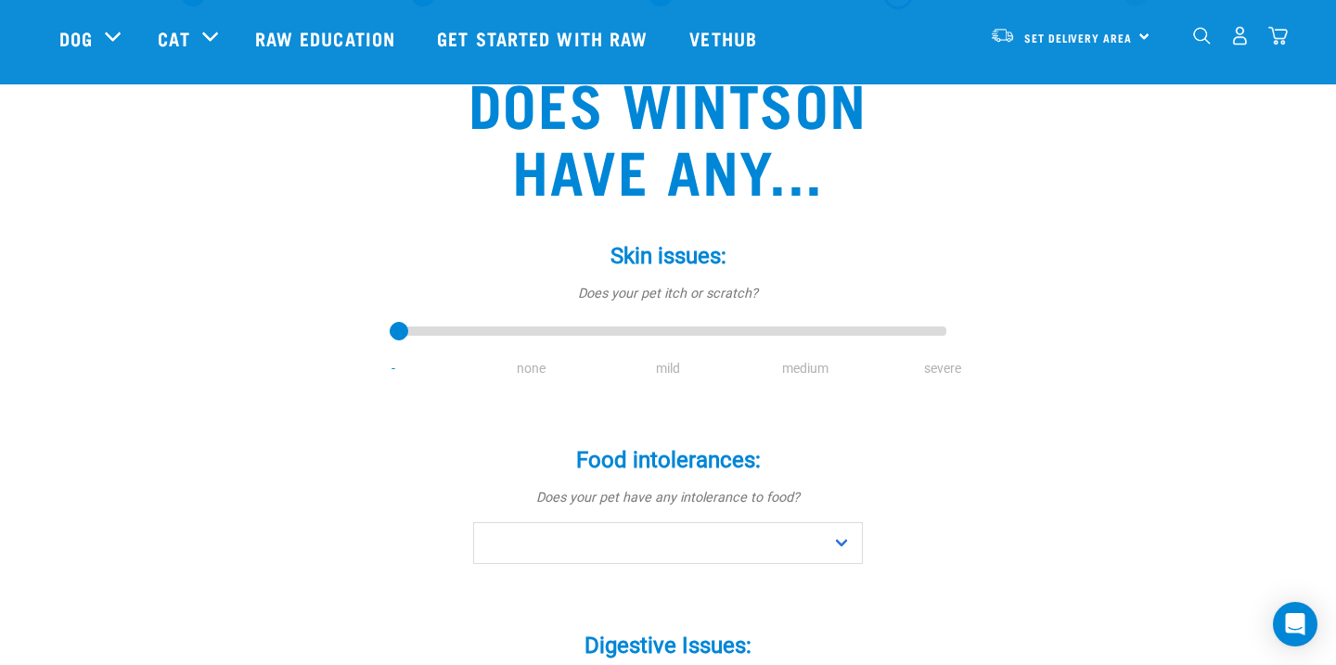
scroll to position [122, 0]
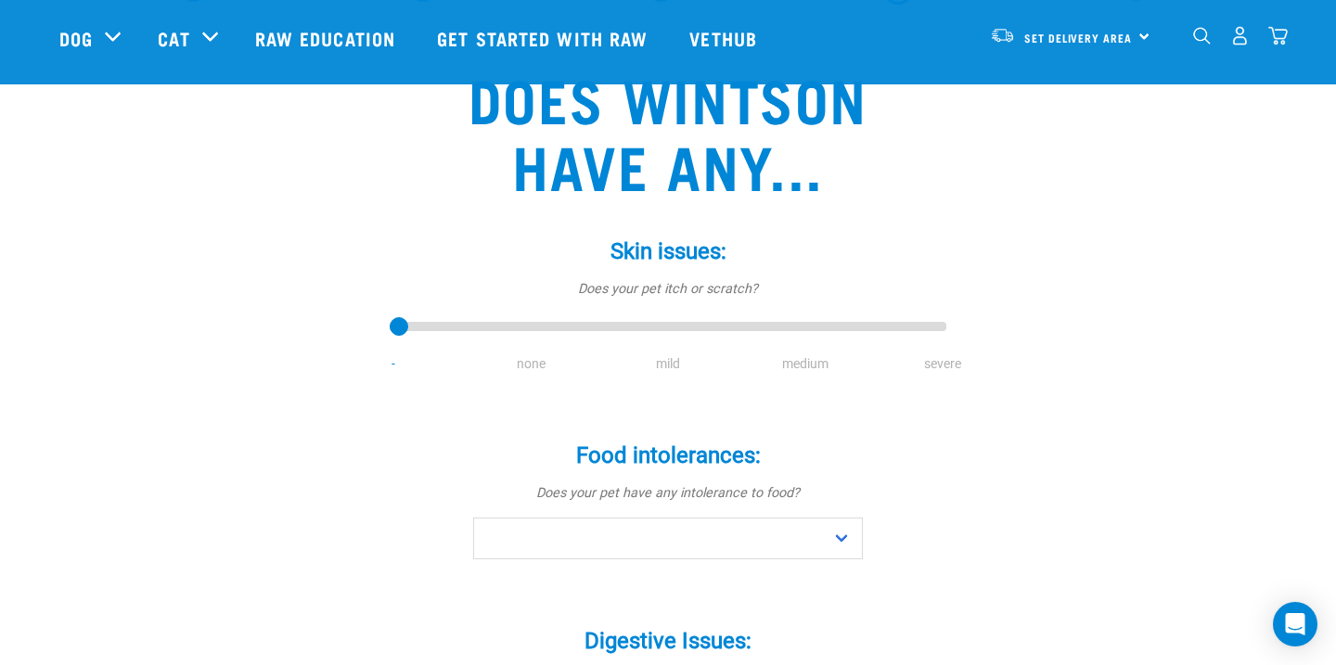
click at [518, 365] on li "none" at bounding box center [530, 363] width 137 height 19
click at [404, 334] on input "range" at bounding box center [668, 328] width 557 height 26
drag, startPoint x: 404, startPoint y: 334, endPoint x: 575, endPoint y: 340, distance: 171.8
type input "1"
click at [575, 340] on input "range" at bounding box center [668, 328] width 557 height 26
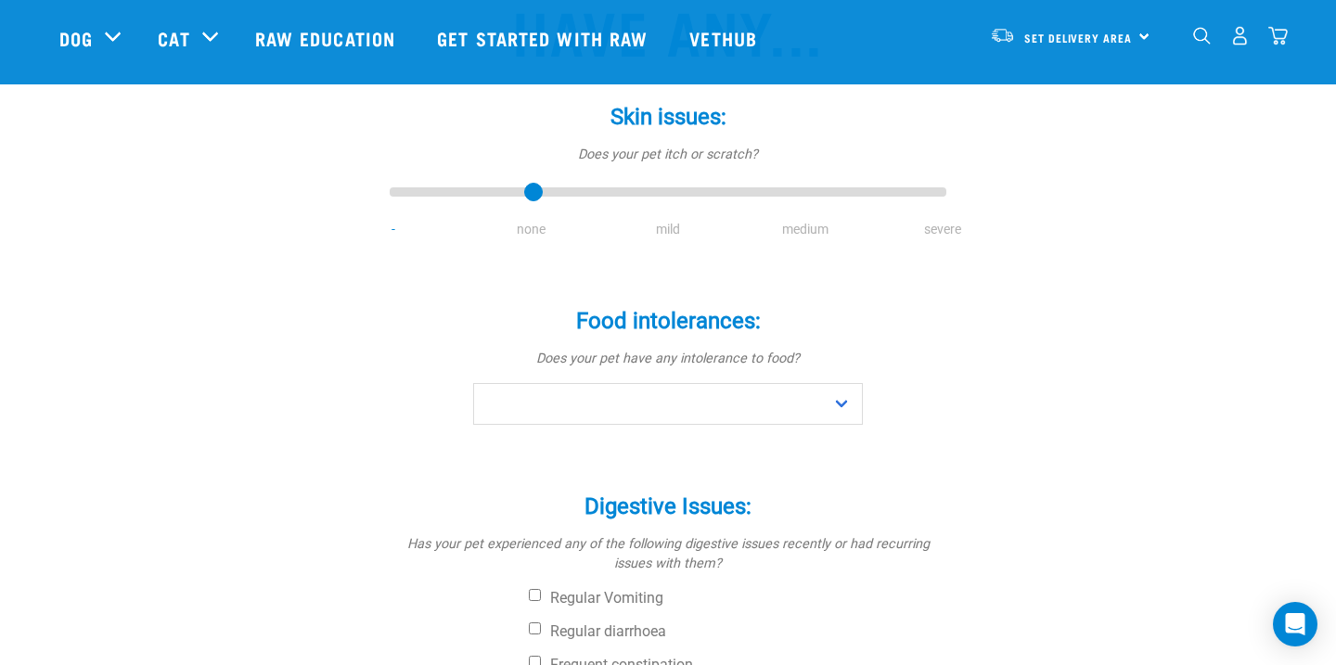
scroll to position [258, 0]
click at [853, 401] on select "No Yes" at bounding box center [668, 403] width 390 height 42
select select "no"
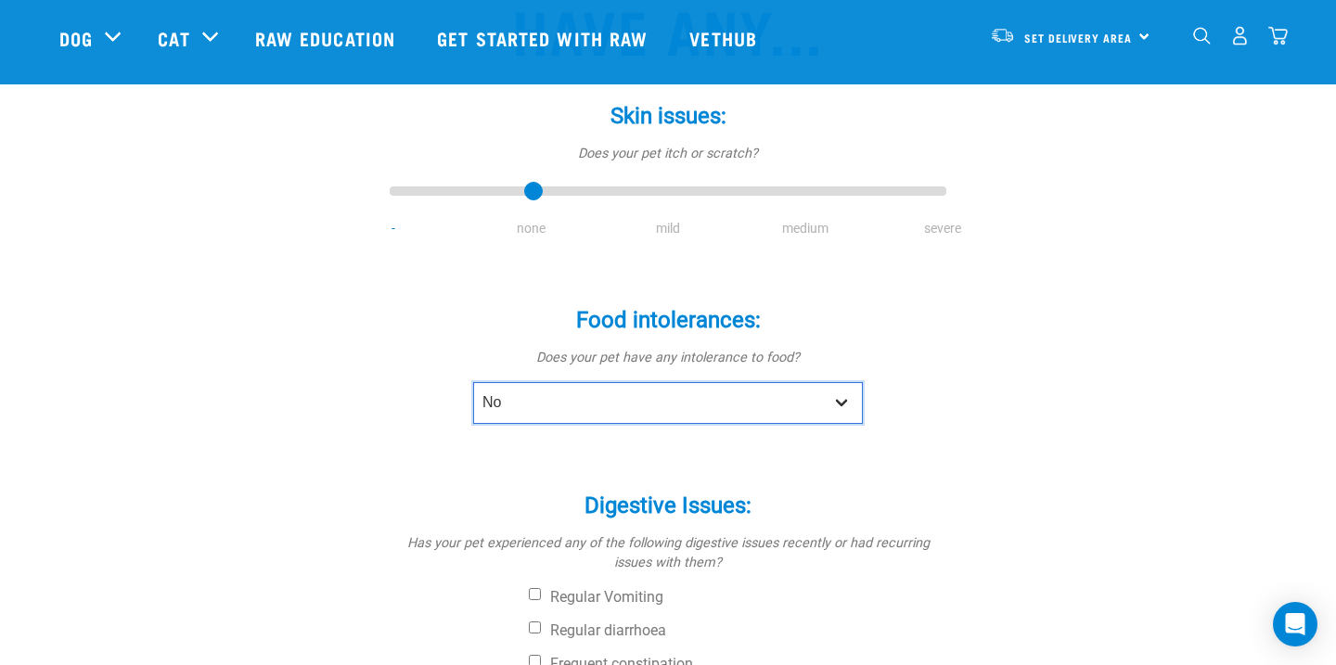
click at [473, 382] on select "No Yes" at bounding box center [668, 403] width 390 height 42
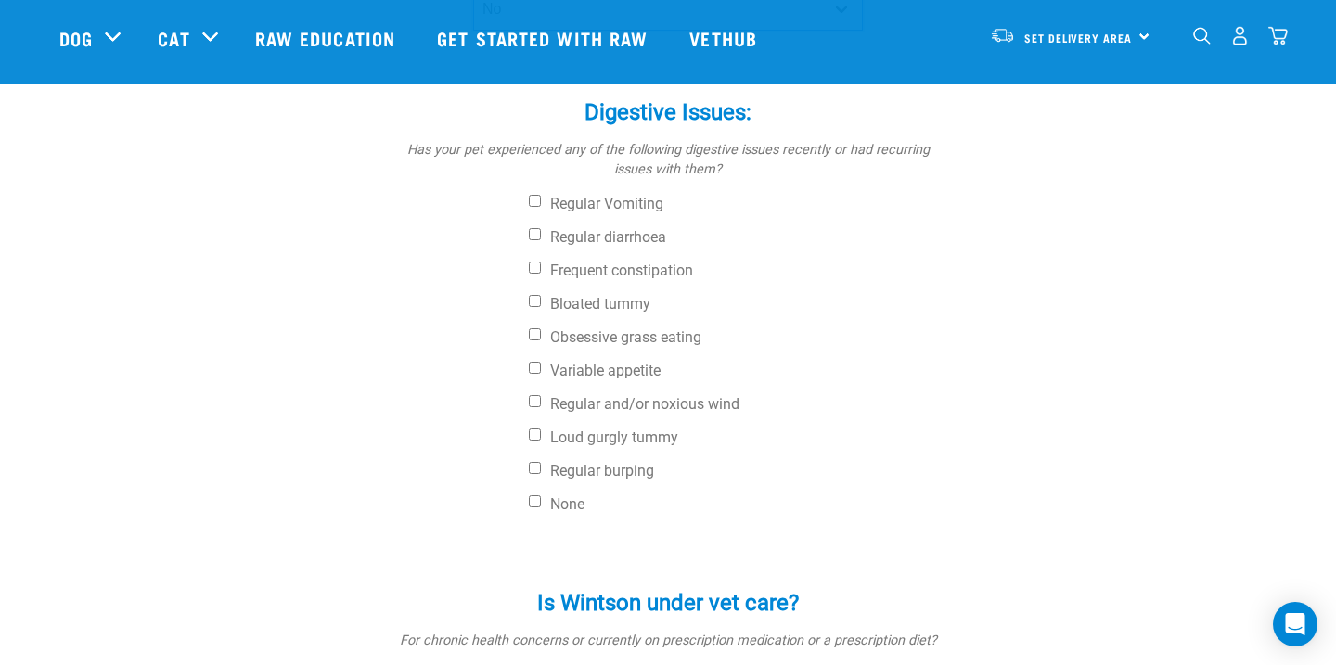
scroll to position [652, 0]
click at [541, 507] on label "None" at bounding box center [738, 504] width 418 height 19
click at [541, 507] on input "None" at bounding box center [535, 501] width 12 height 12
checkbox input "true"
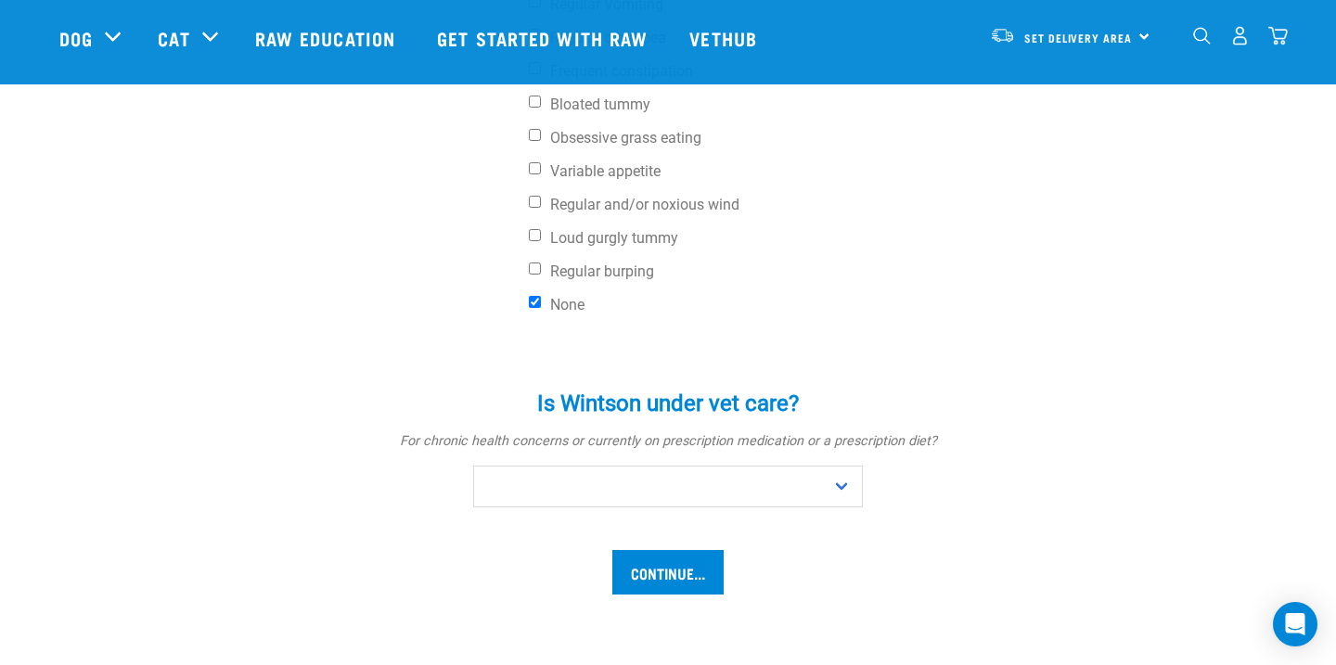
scroll to position [852, 0]
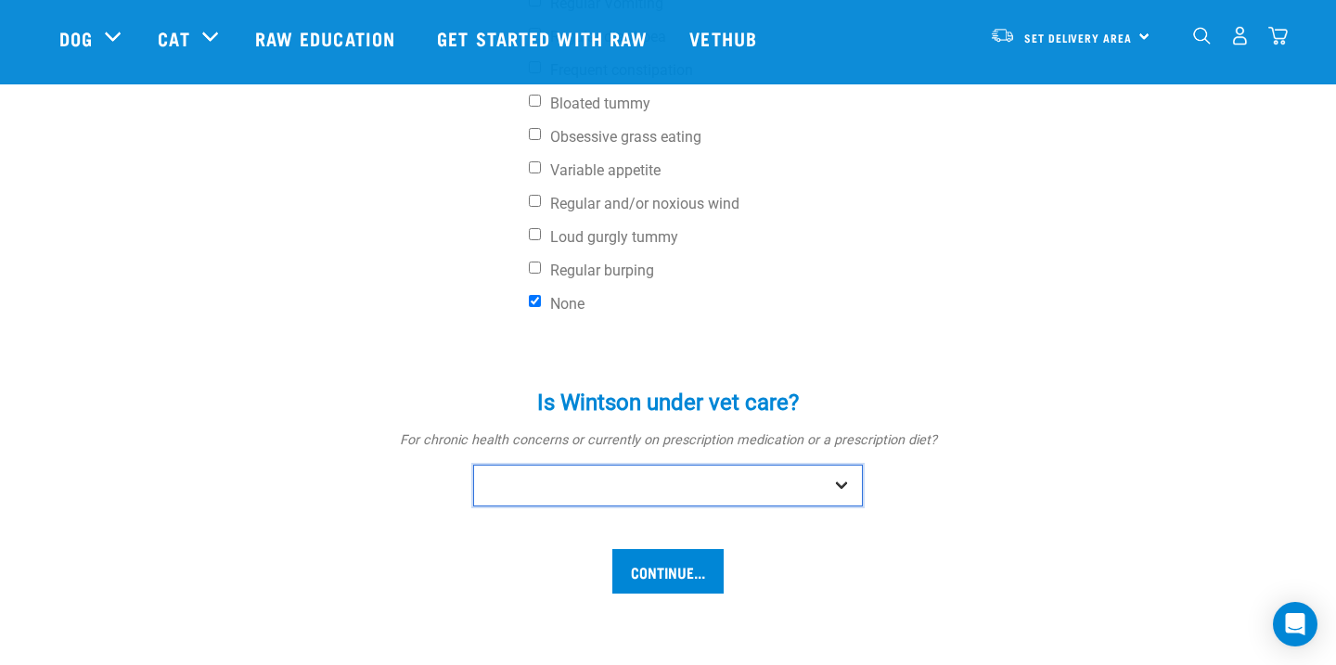
click at [834, 499] on select "No Yes" at bounding box center [668, 486] width 390 height 42
select select "no"
click at [473, 465] on select "No Yes" at bounding box center [668, 486] width 390 height 42
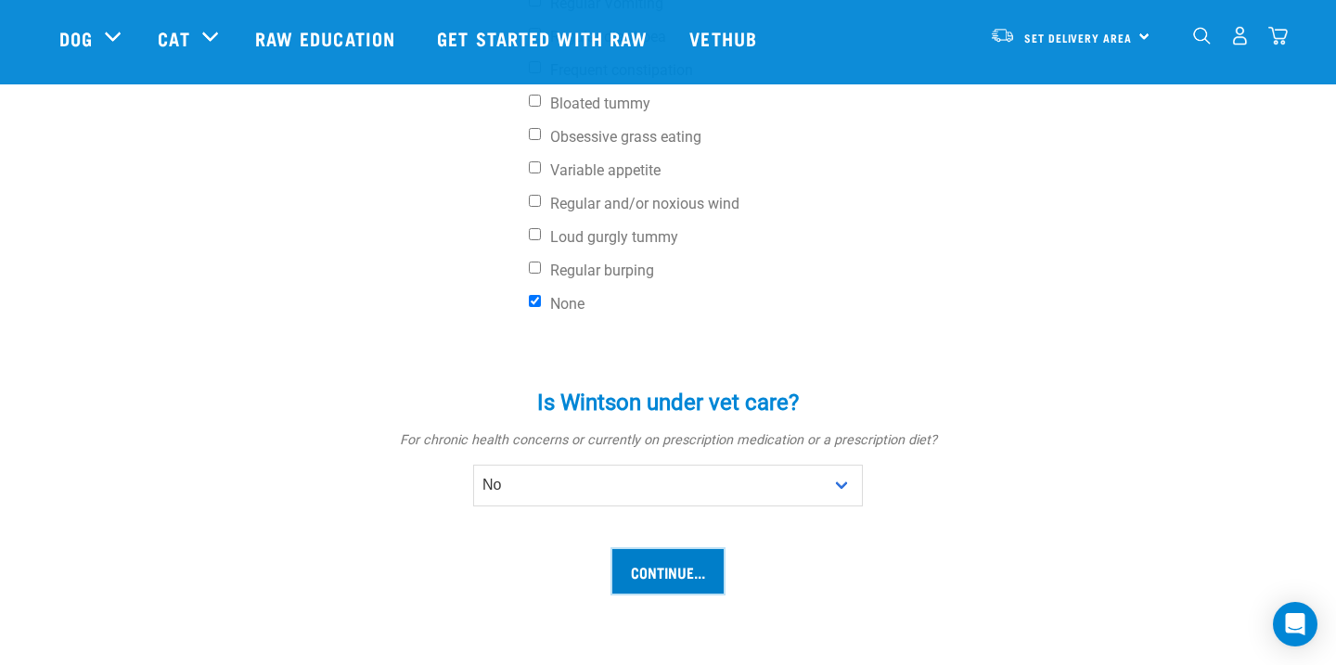
click at [669, 556] on input "Continue..." at bounding box center [667, 571] width 111 height 45
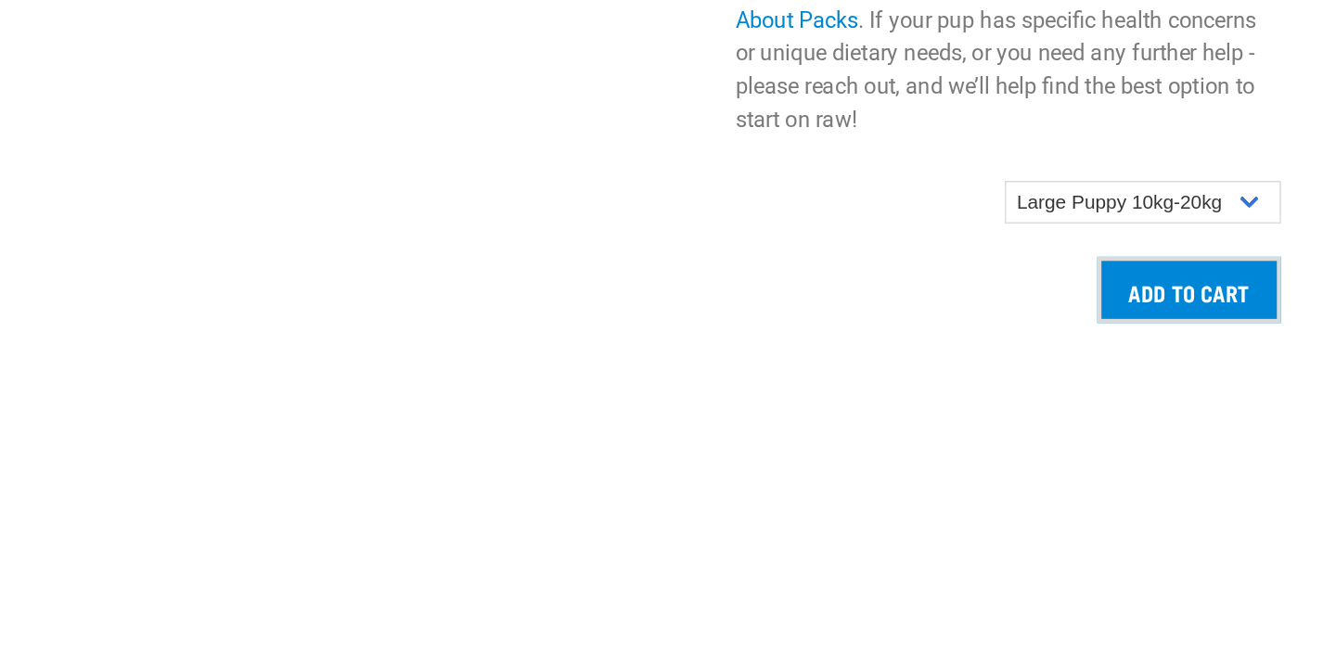
scroll to position [1585, 0]
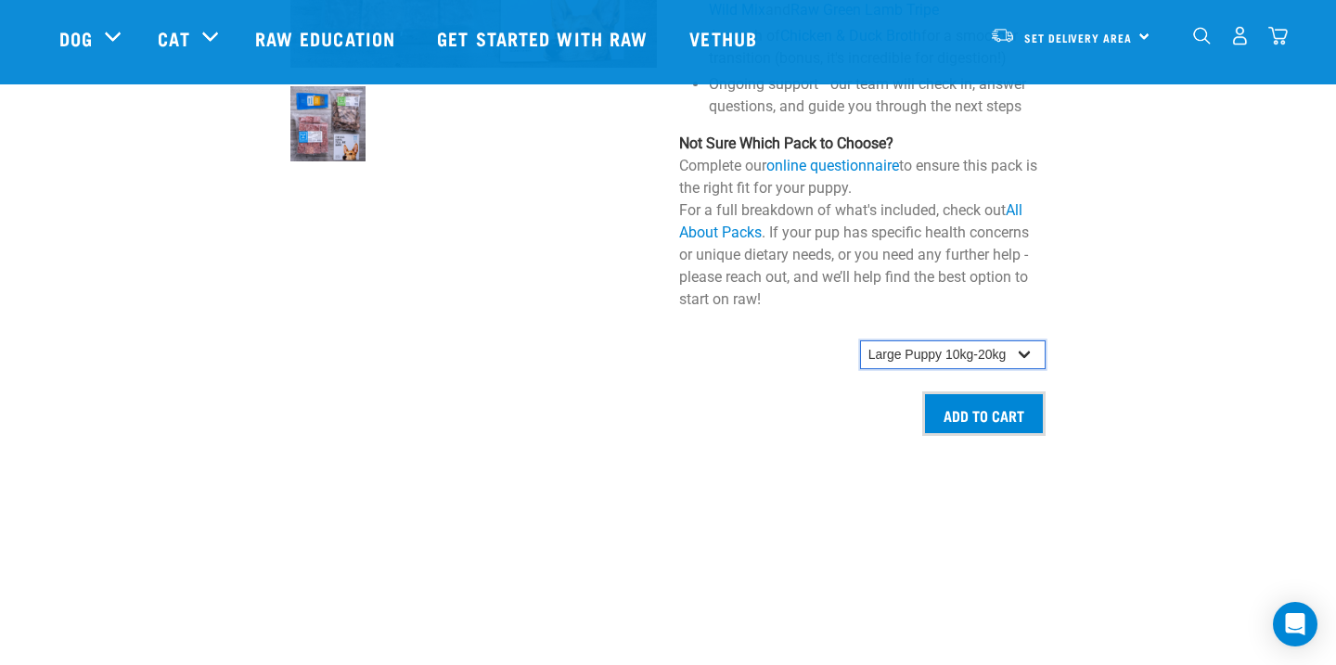
click at [1032, 354] on select "Small Puppy up to 5kg Medium Puppy 5kg-10kg Large Puppy 10kg-20kg" at bounding box center [953, 356] width 186 height 30
select select "19643"
click at [860, 341] on select "Small Puppy up to 5kg Medium Puppy 5kg-10kg Large Puppy 10kg-20kg" at bounding box center [953, 356] width 186 height 30
click at [1005, 396] on input "Add to cart" at bounding box center [983, 414] width 123 height 45
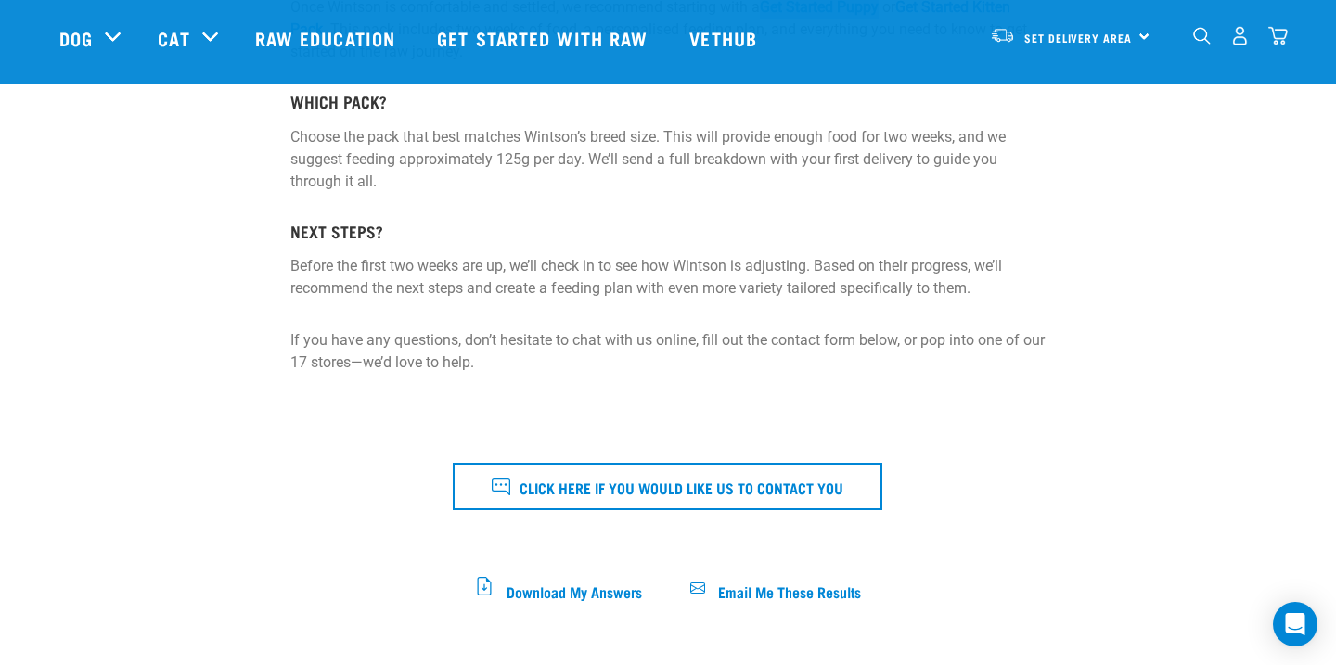
scroll to position [0, 0]
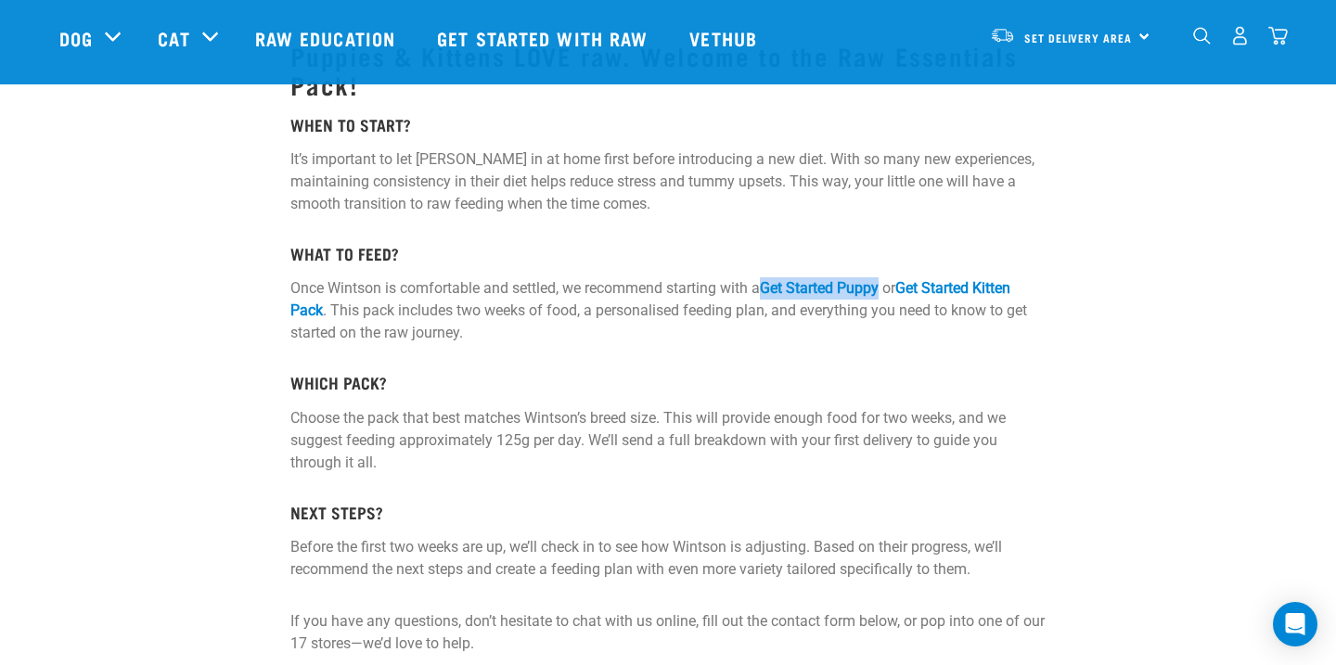
click at [611, 374] on h5 "WHICH PACK?" at bounding box center [667, 383] width 754 height 19
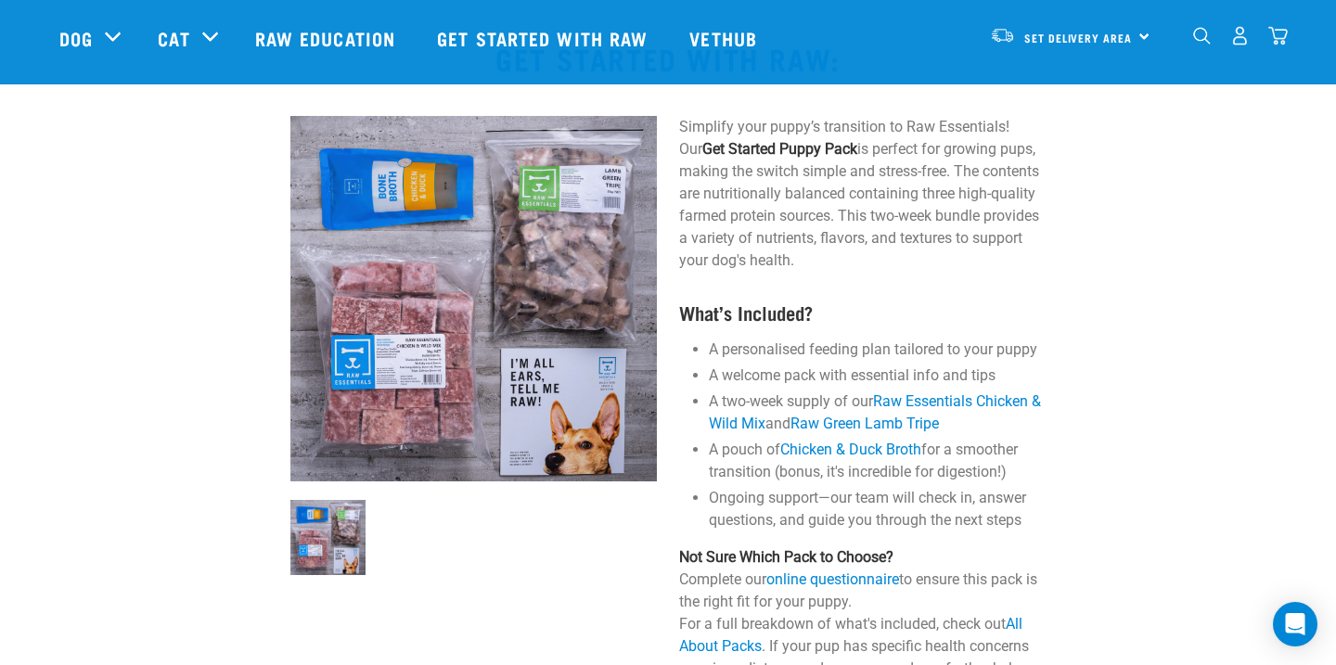
scroll to position [1166, 0]
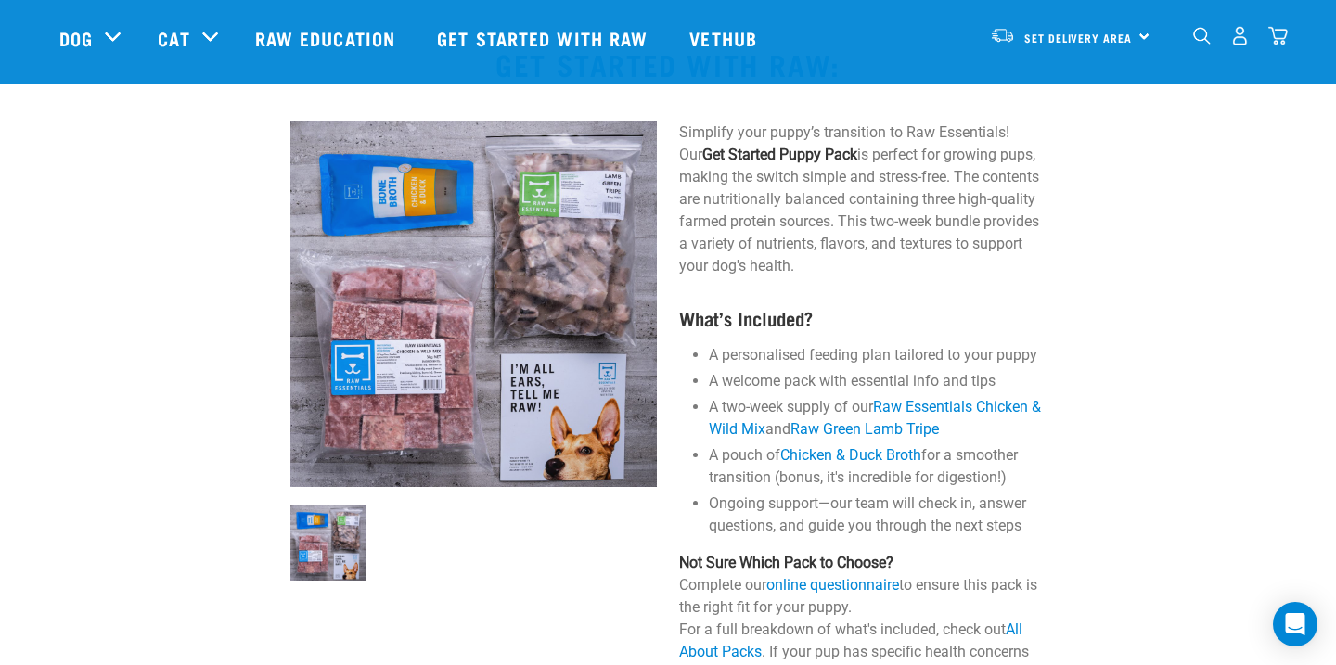
click at [772, 268] on p "Simplify your puppy’s transition to Raw Essentials! Our Get Started Puppy Pack …" at bounding box center [862, 200] width 367 height 156
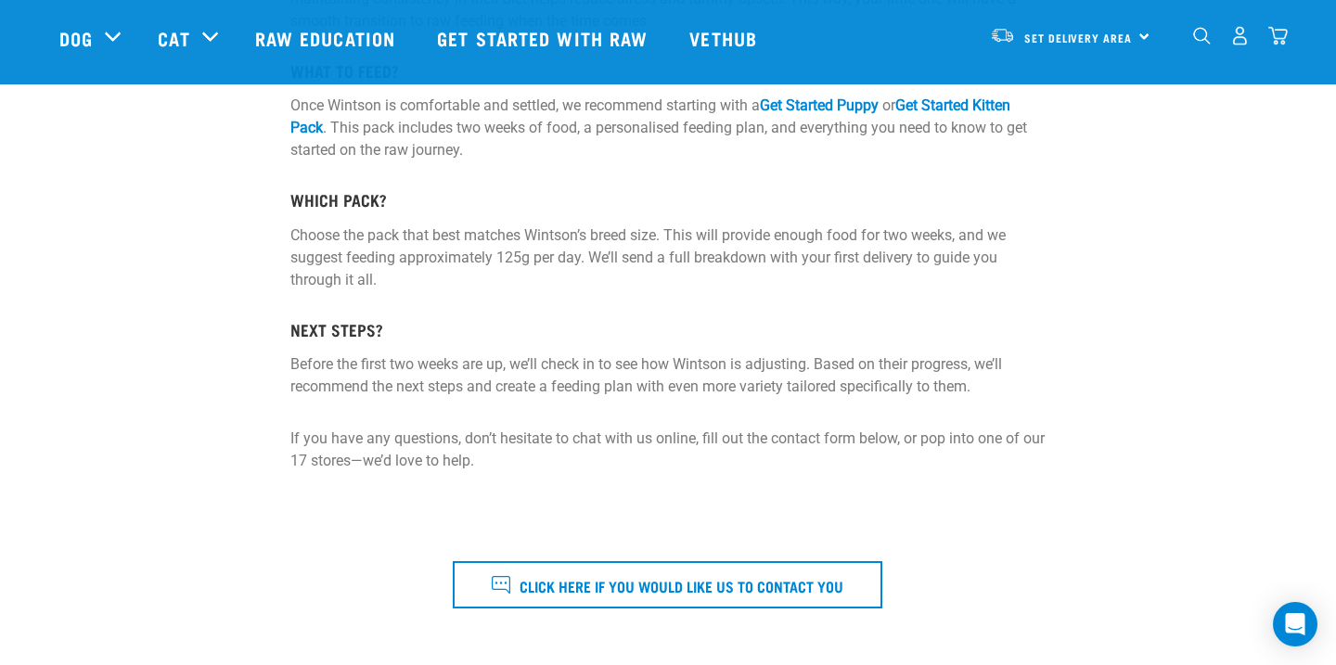
scroll to position [359, 0]
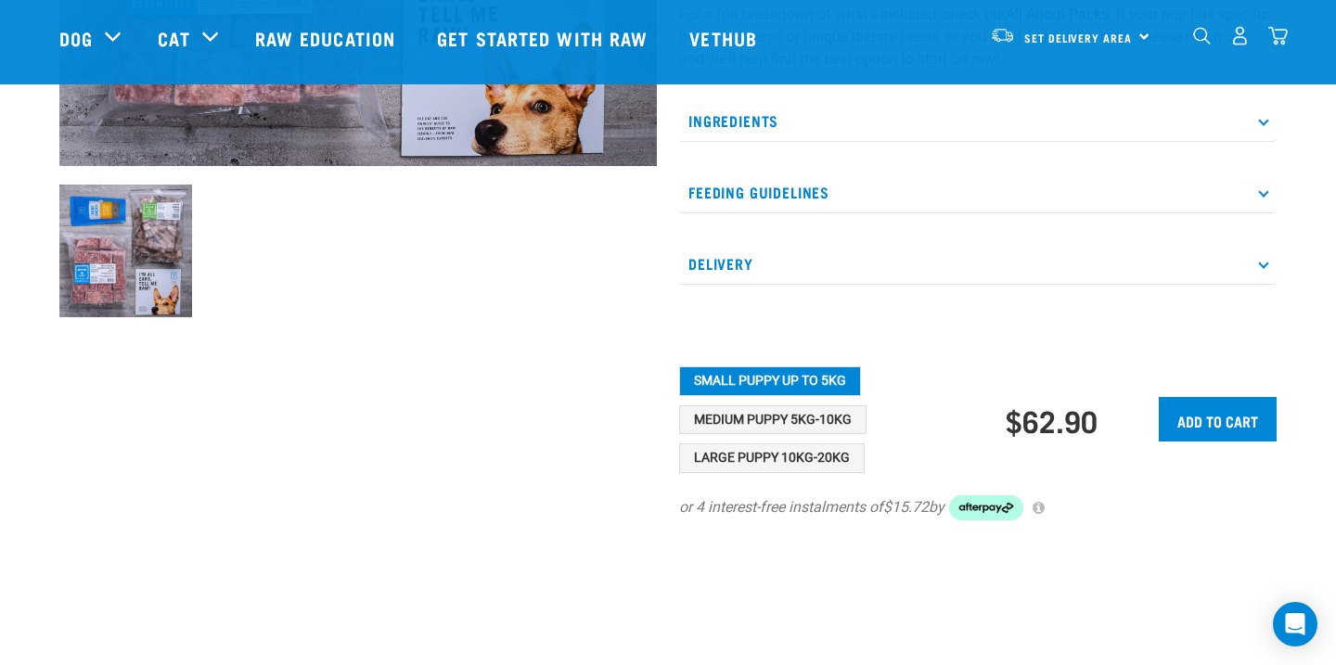
scroll to position [565, 0]
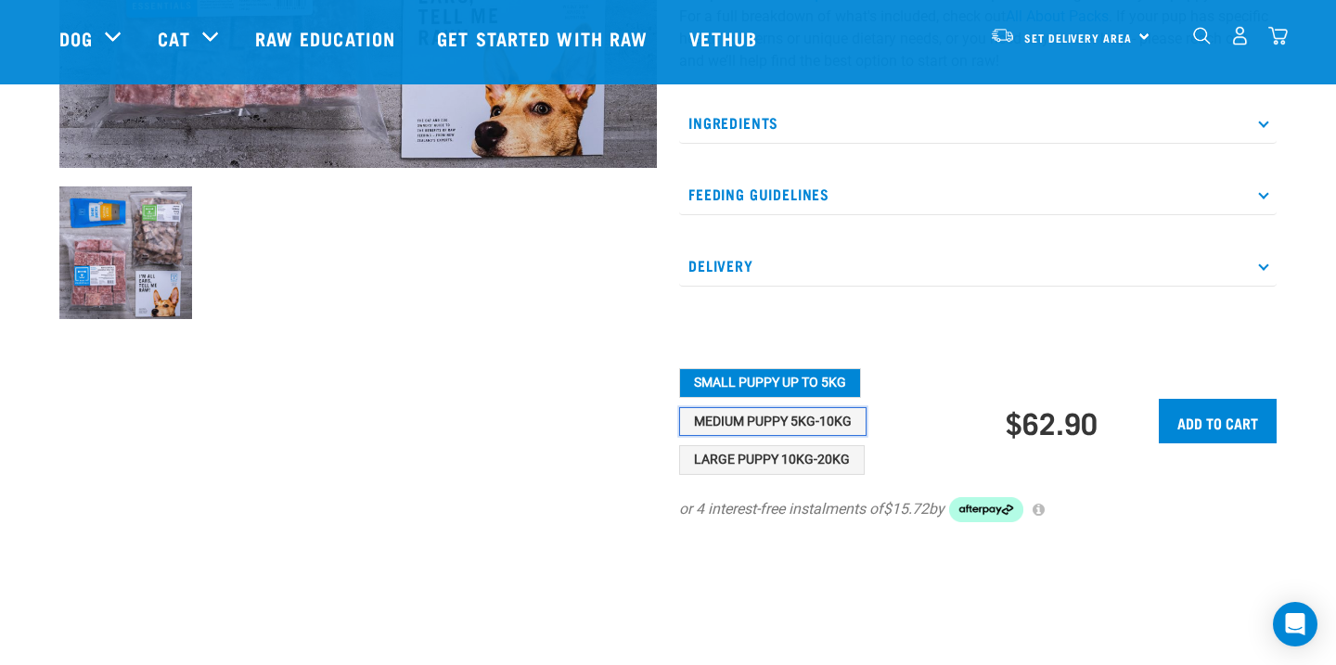
click at [797, 437] on button "Medium Puppy 5kg-10kg" at bounding box center [772, 422] width 187 height 30
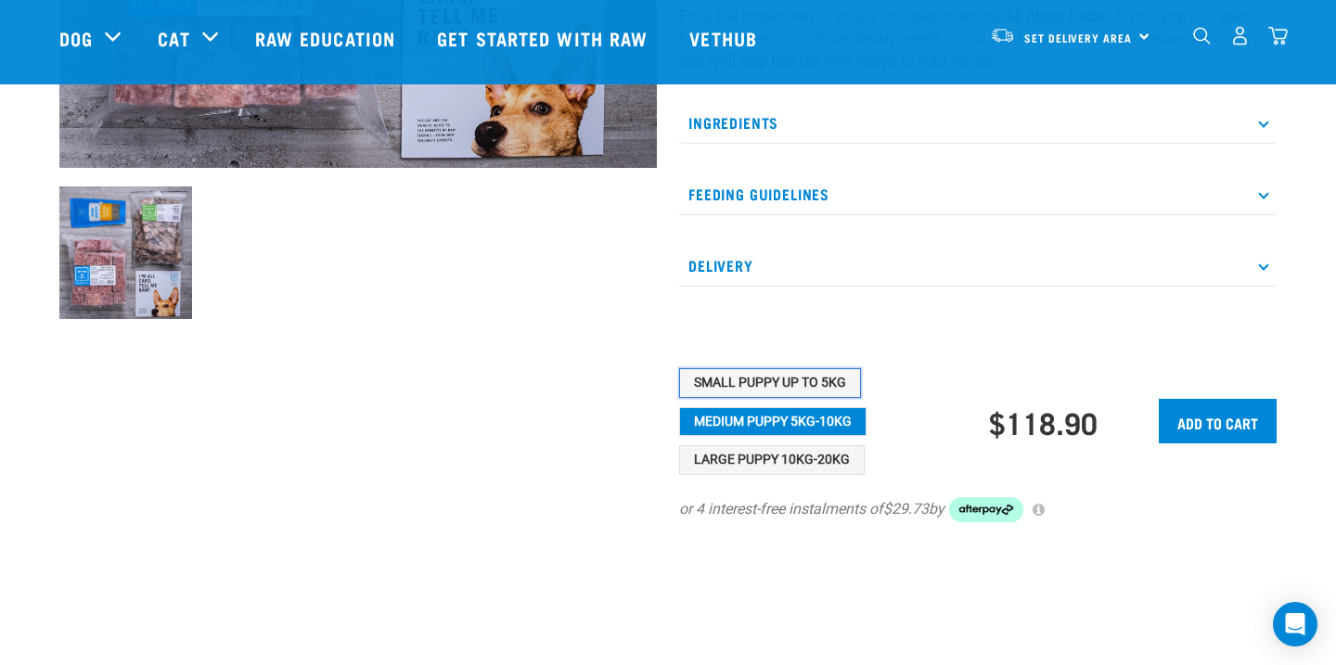
click at [786, 398] on button "Small Puppy up to 5kg" at bounding box center [770, 383] width 182 height 30
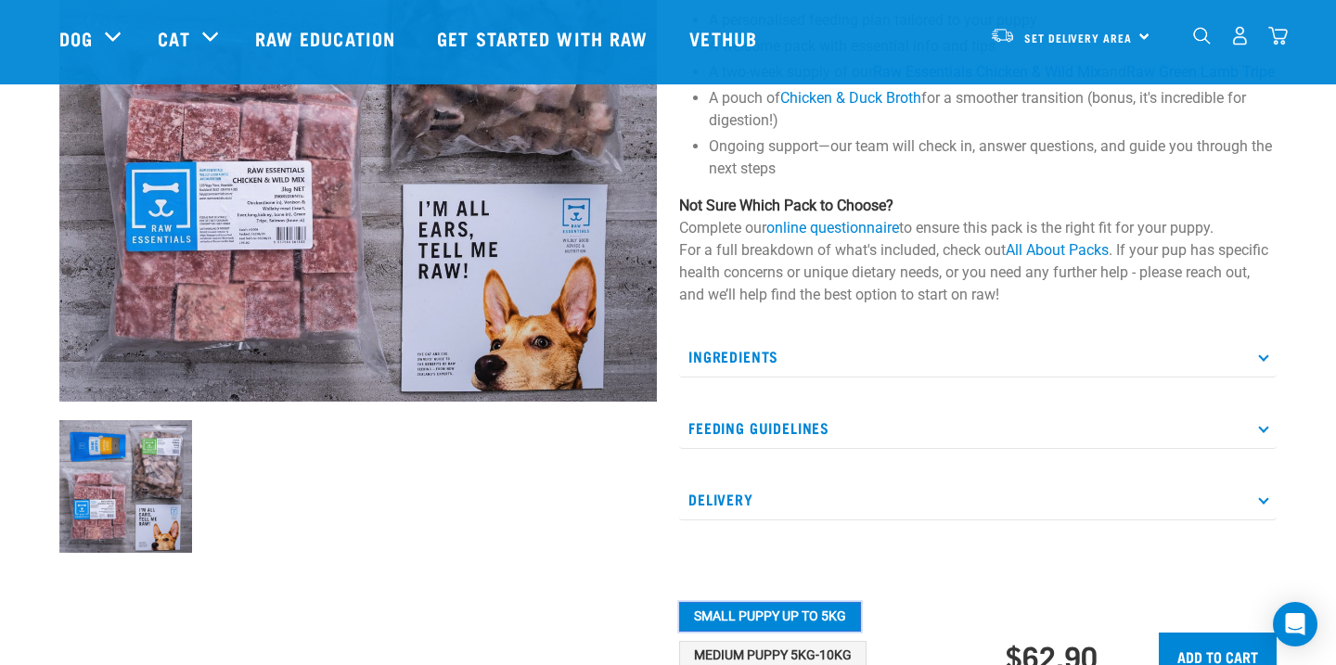
scroll to position [0, 0]
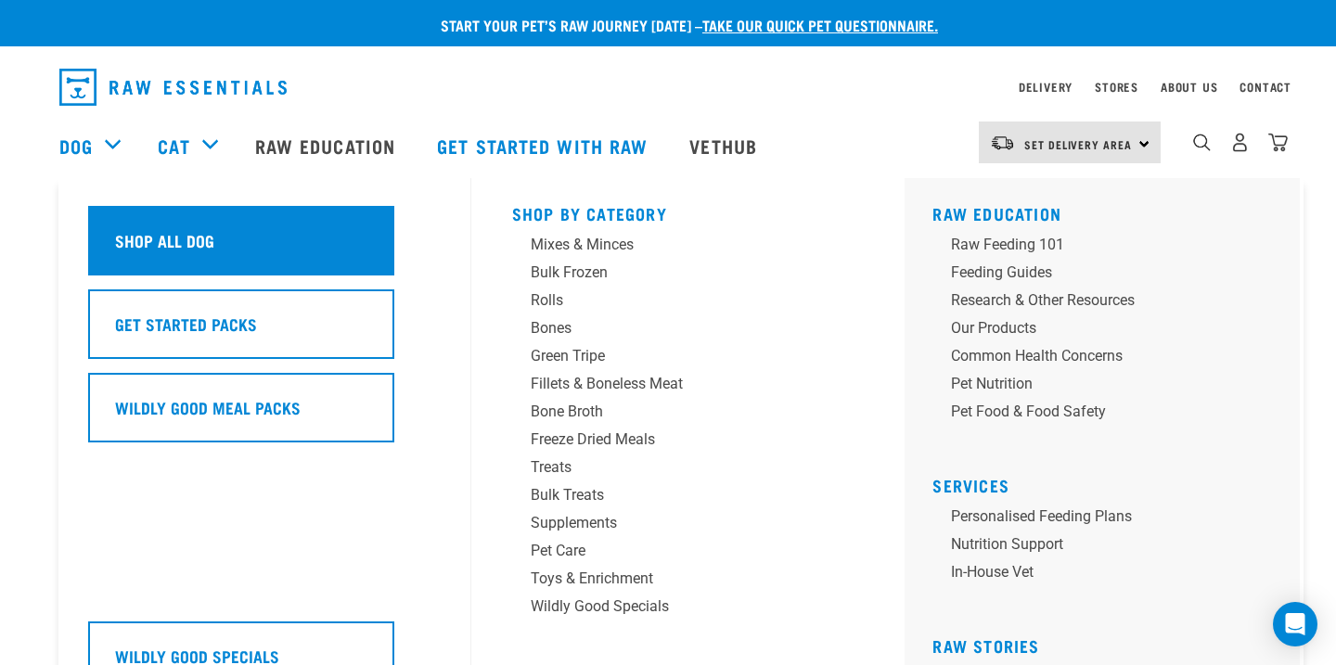
click at [264, 248] on div "Shop All Dog" at bounding box center [241, 241] width 306 height 70
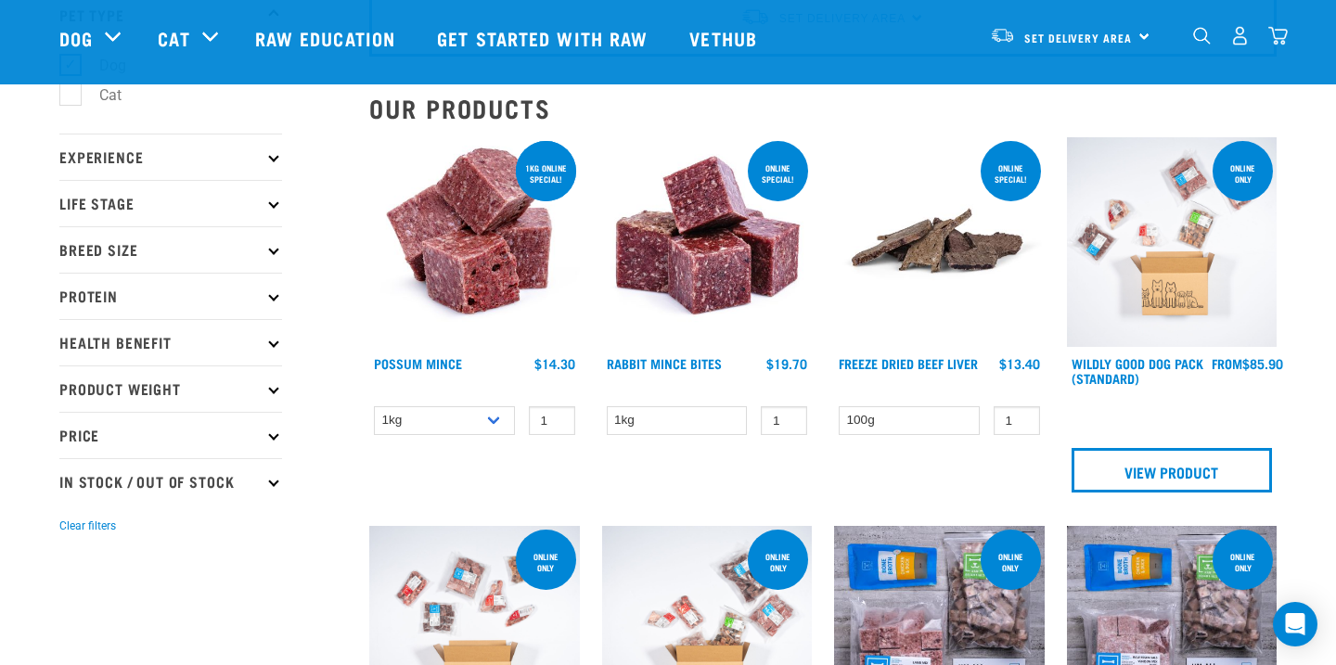
scroll to position [142, 0]
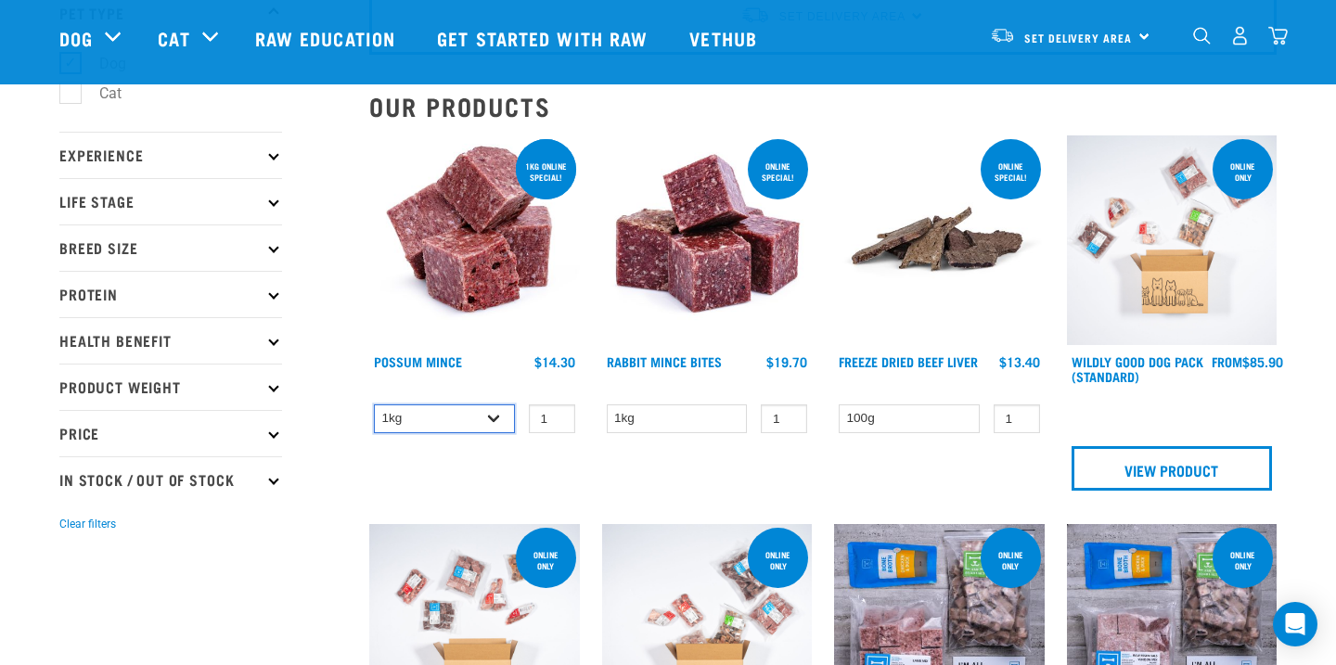
click at [495, 415] on select "1kg 3kg" at bounding box center [444, 419] width 141 height 29
click at [374, 405] on select "1kg 3kg" at bounding box center [444, 419] width 141 height 29
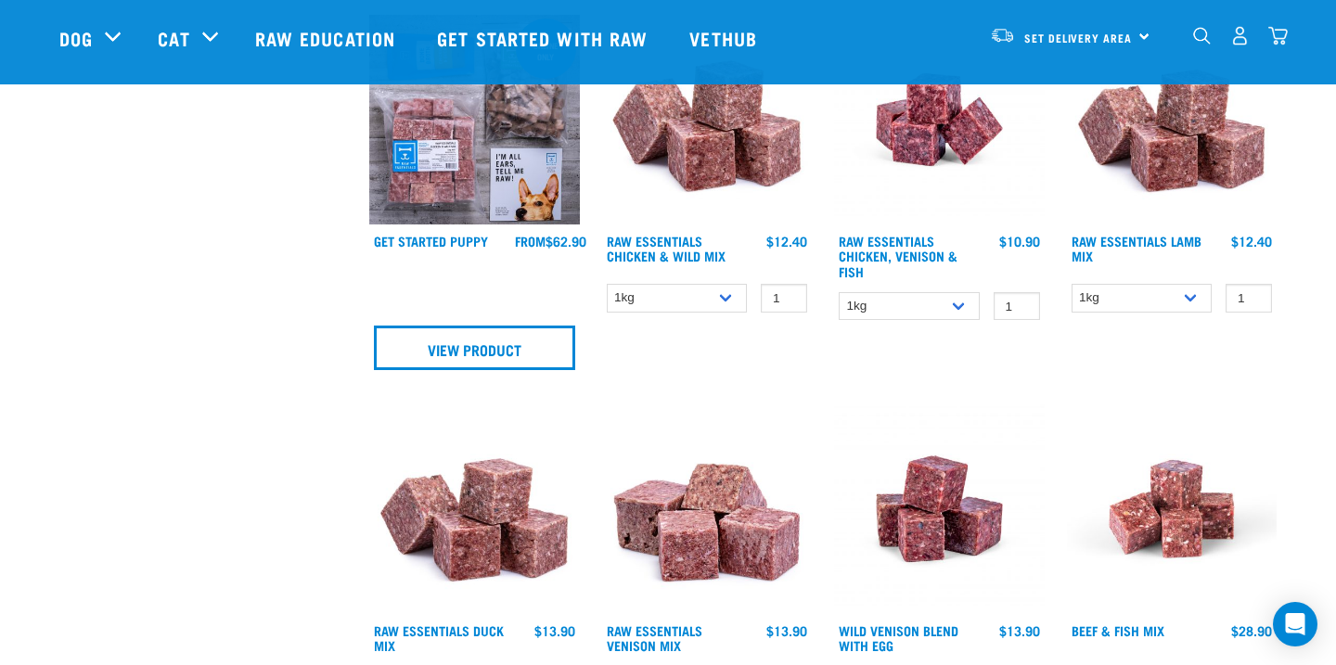
scroll to position [1009, 0]
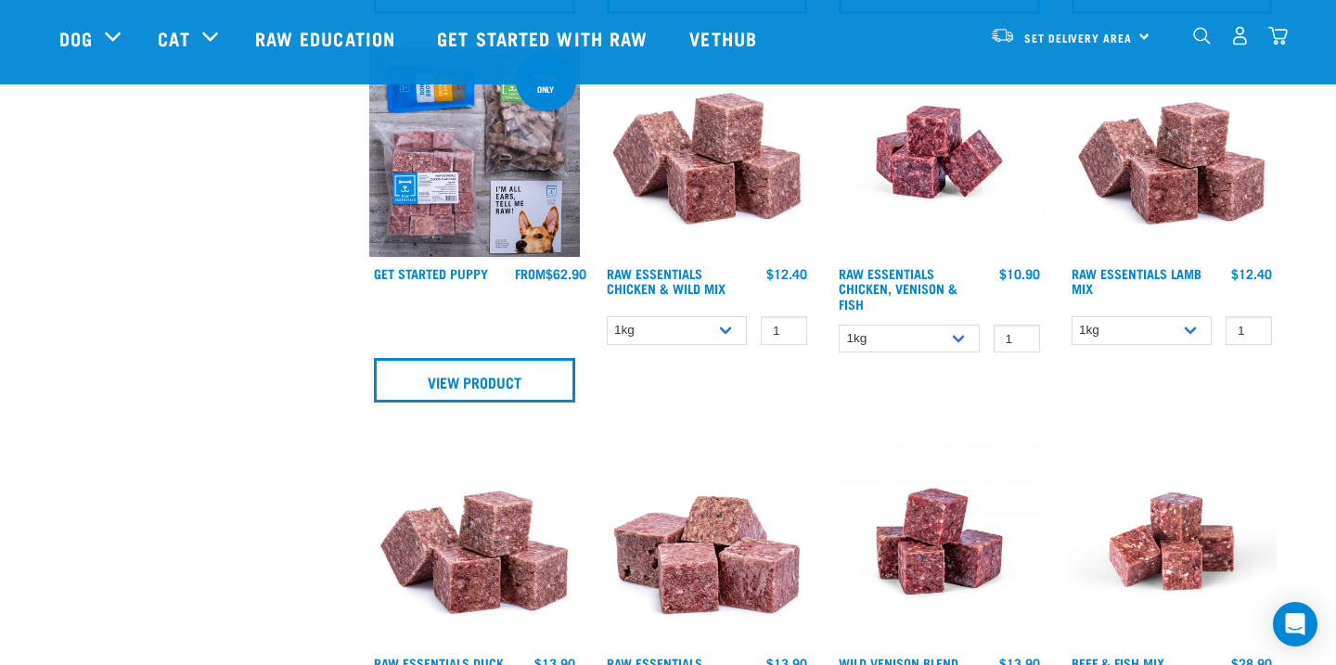
click at [686, 183] on img at bounding box center [707, 152] width 211 height 211
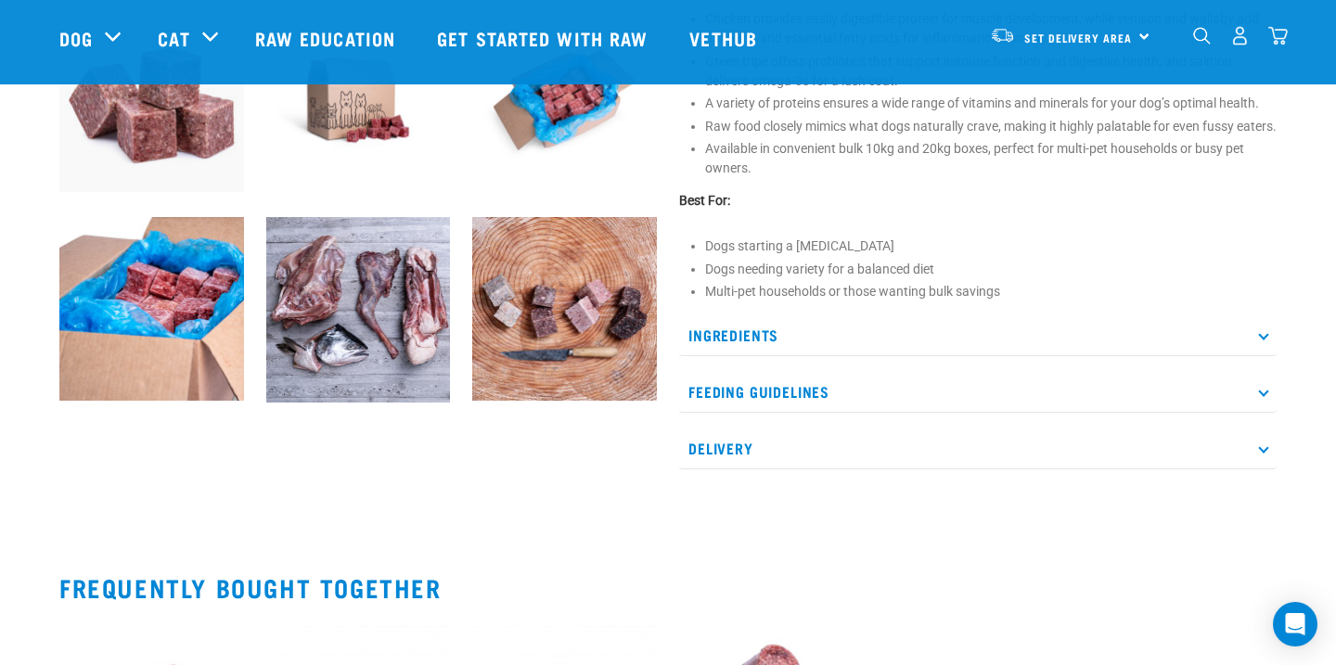
scroll to position [759, 0]
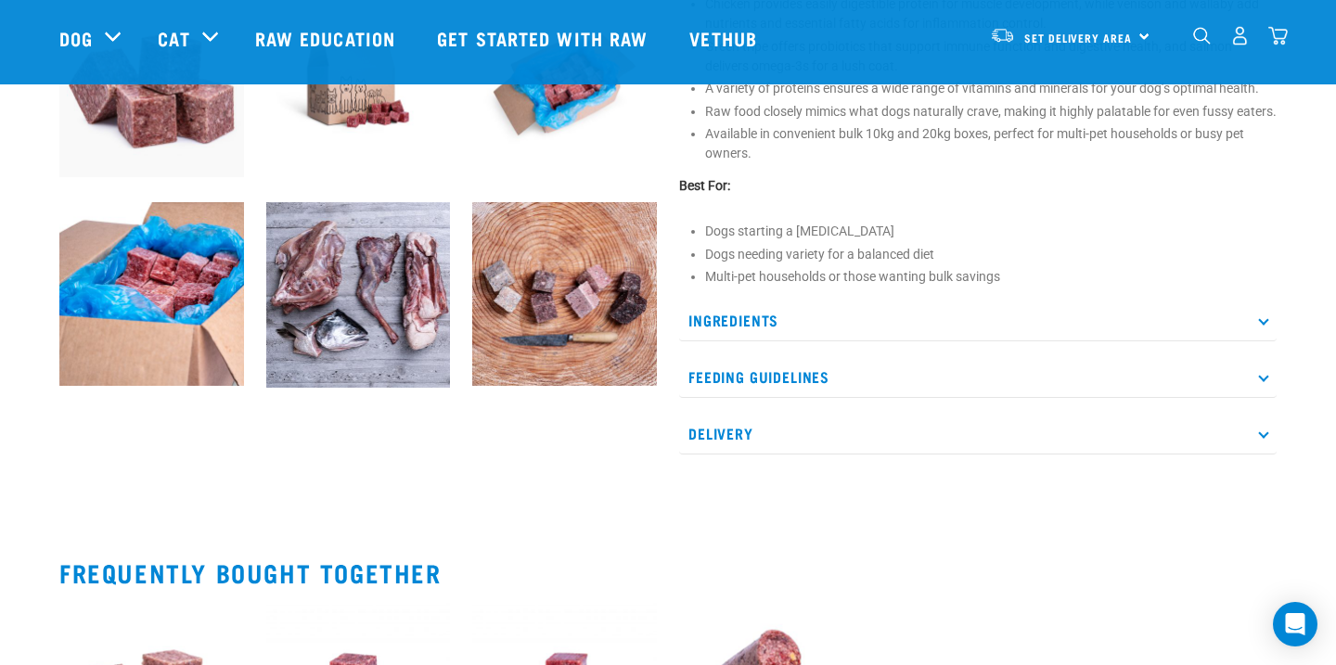
click at [972, 341] on p "Ingredients" at bounding box center [978, 321] width 598 height 42
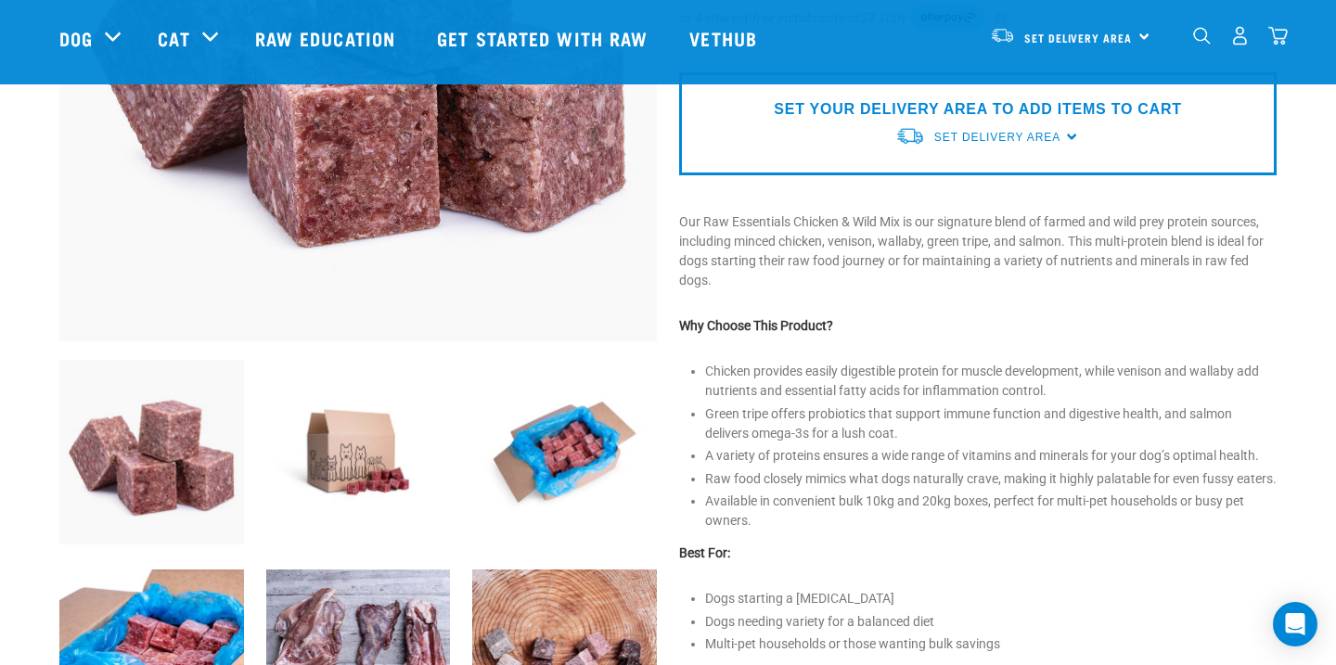
scroll to position [411, 0]
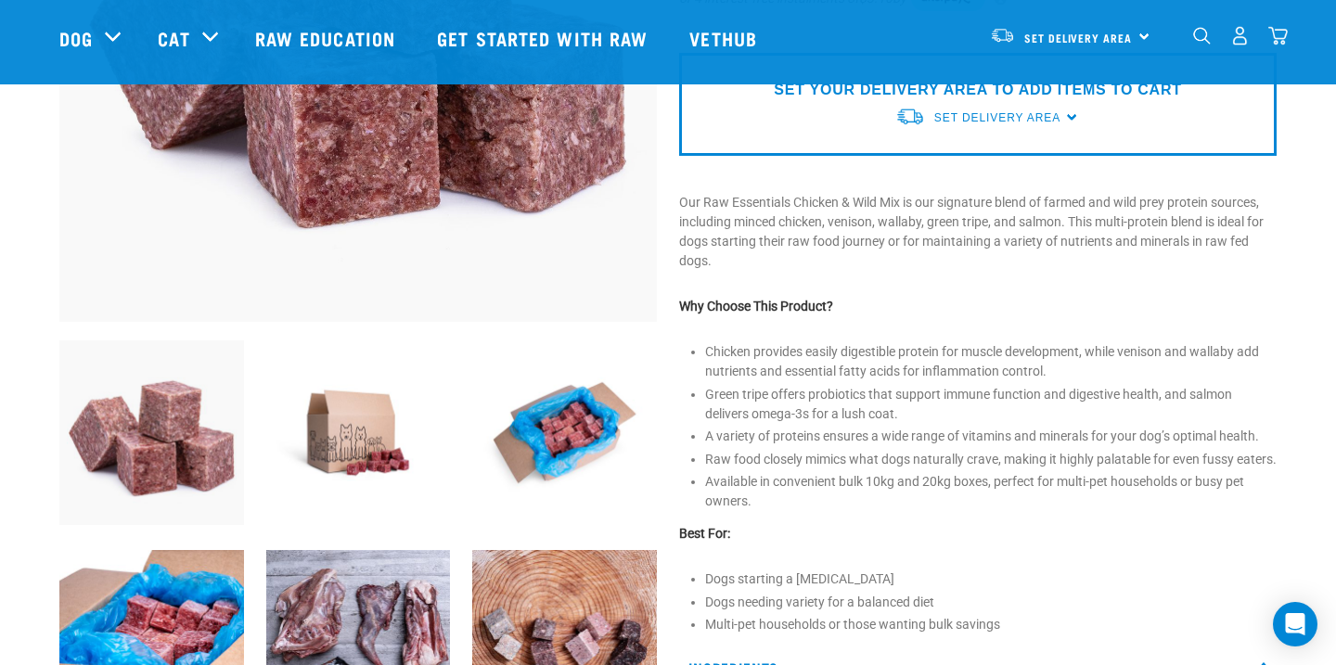
click at [577, 422] on img at bounding box center [564, 433] width 185 height 185
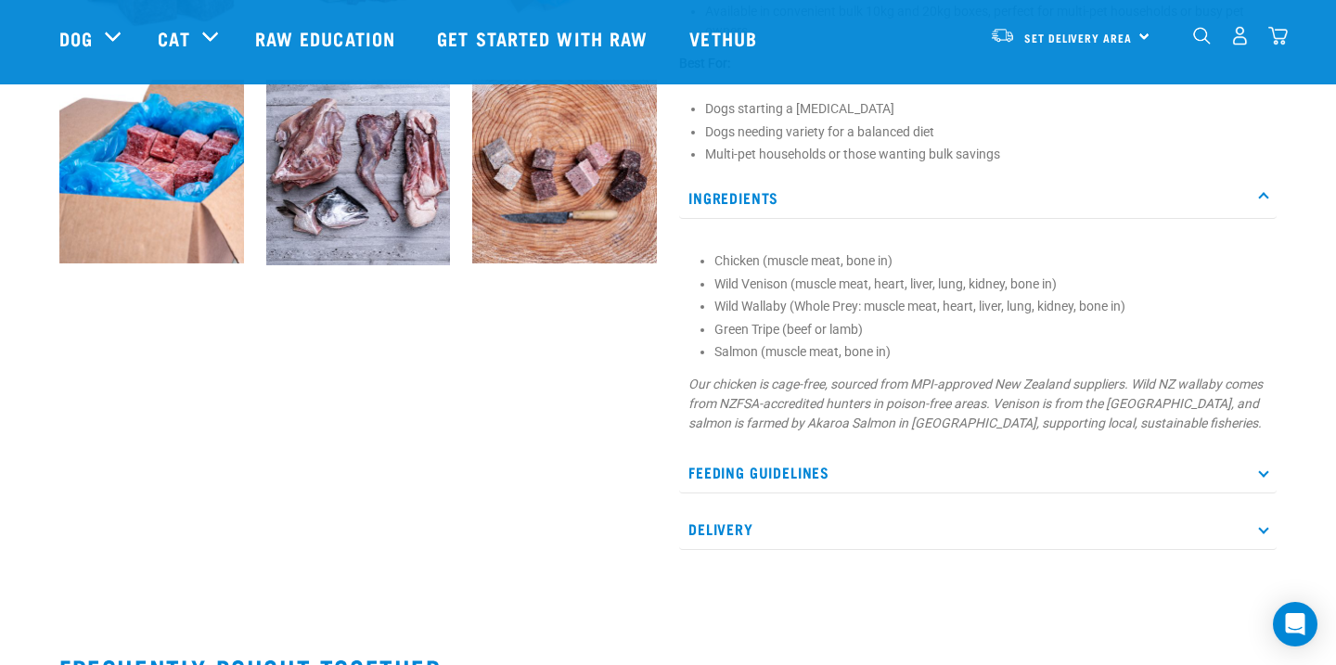
scroll to position [906, 0]
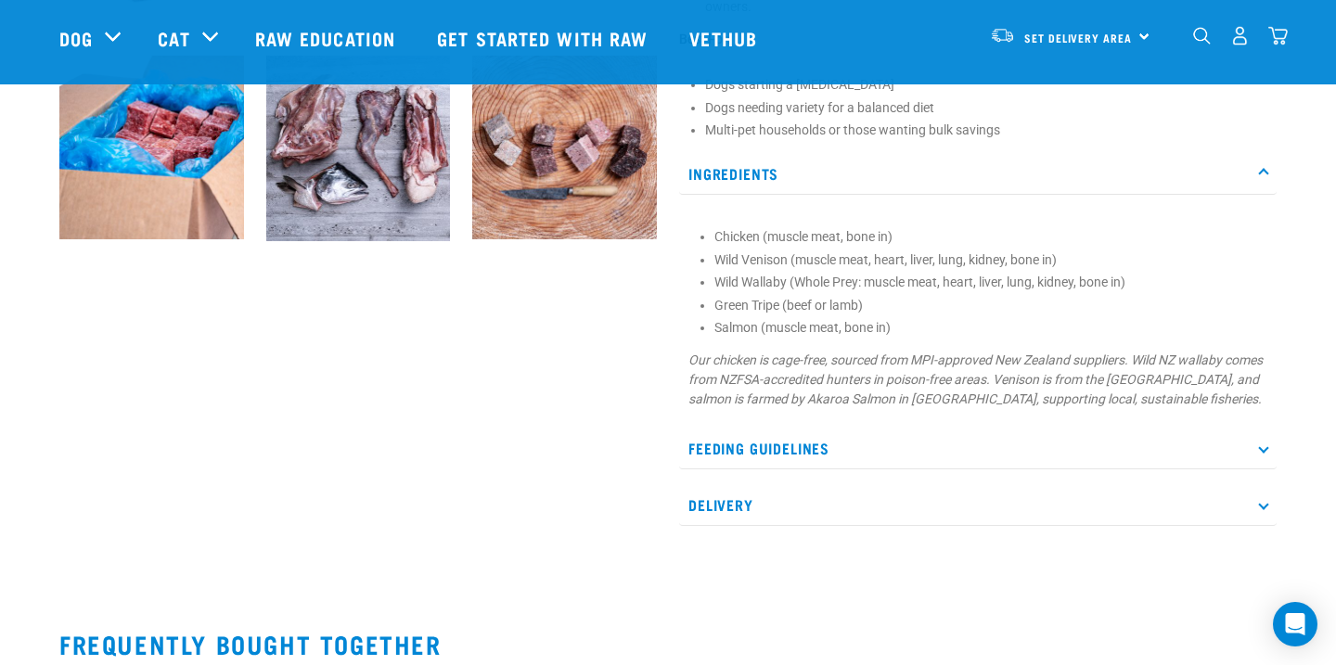
click at [959, 462] on p "Feeding Guidelines" at bounding box center [978, 449] width 598 height 42
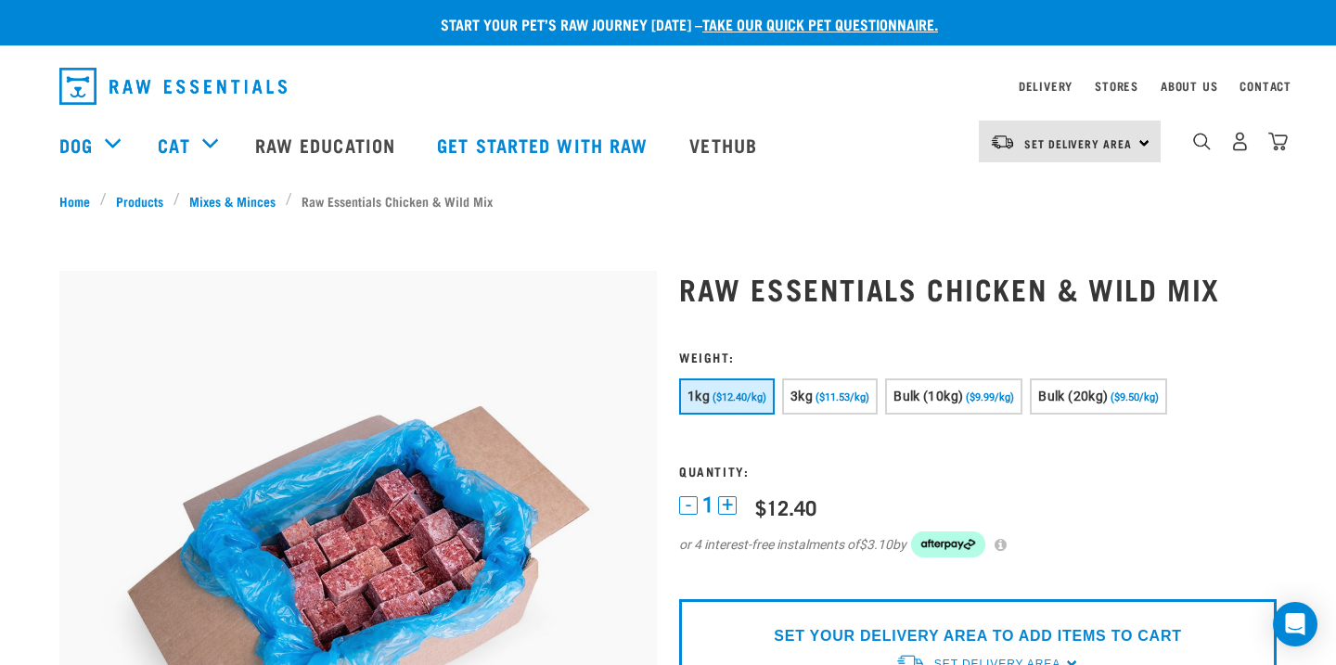
scroll to position [3, 0]
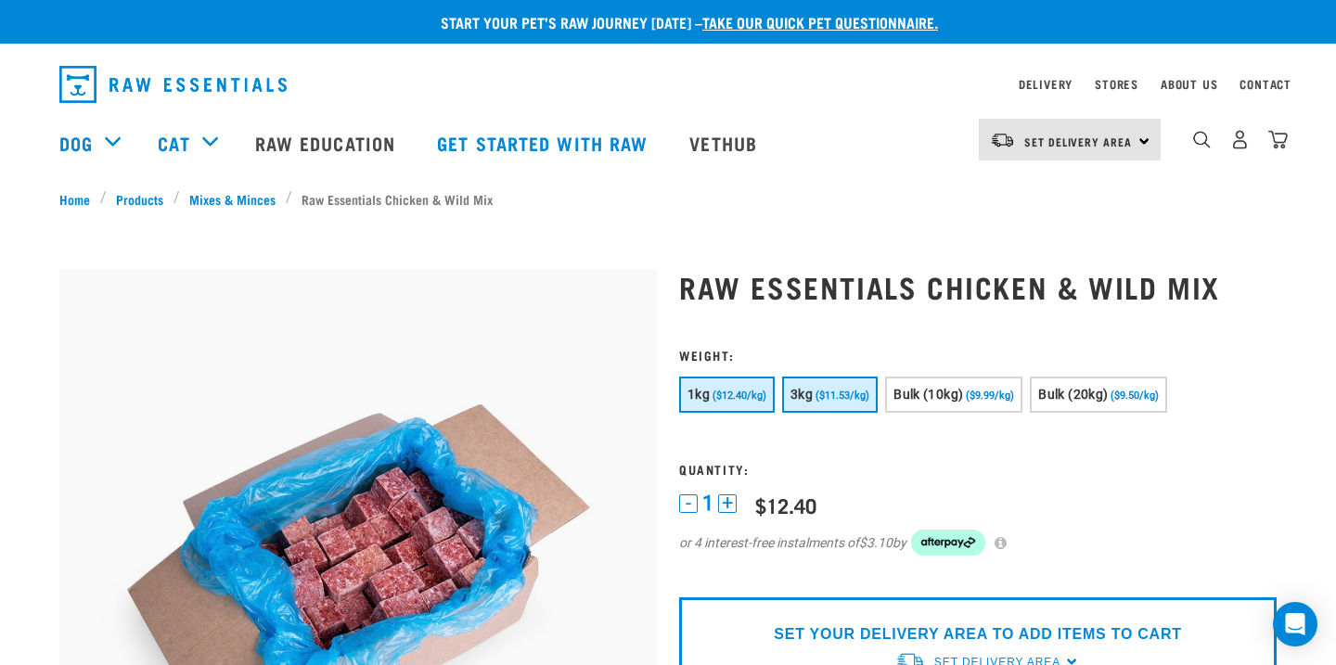
click at [840, 408] on button "3kg ($11.53/kg)" at bounding box center [830, 395] width 96 height 36
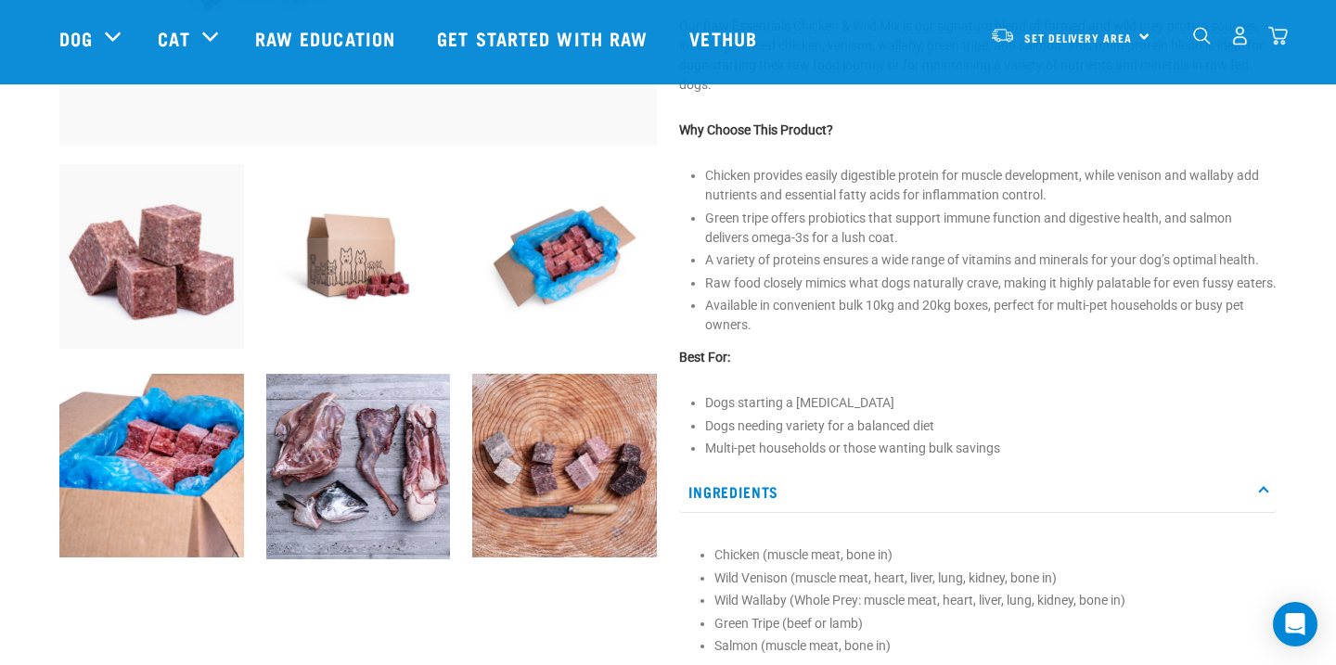
scroll to position [585, 0]
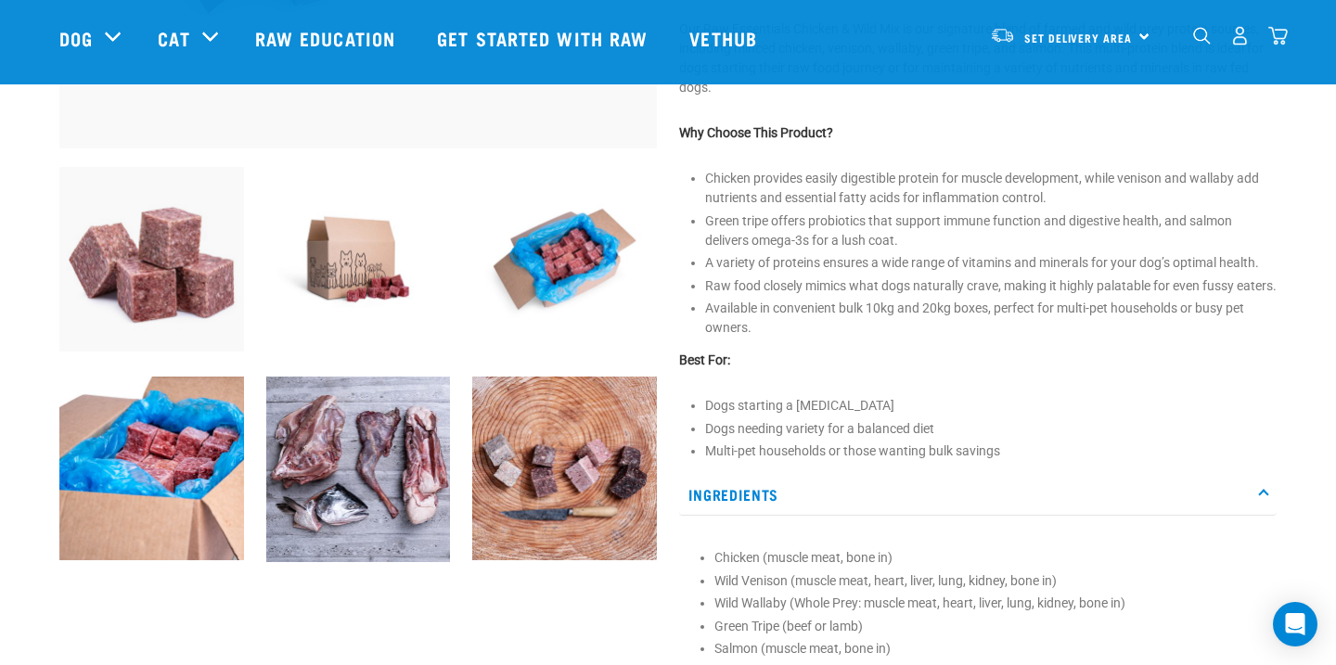
click at [362, 473] on img at bounding box center [358, 470] width 185 height 186
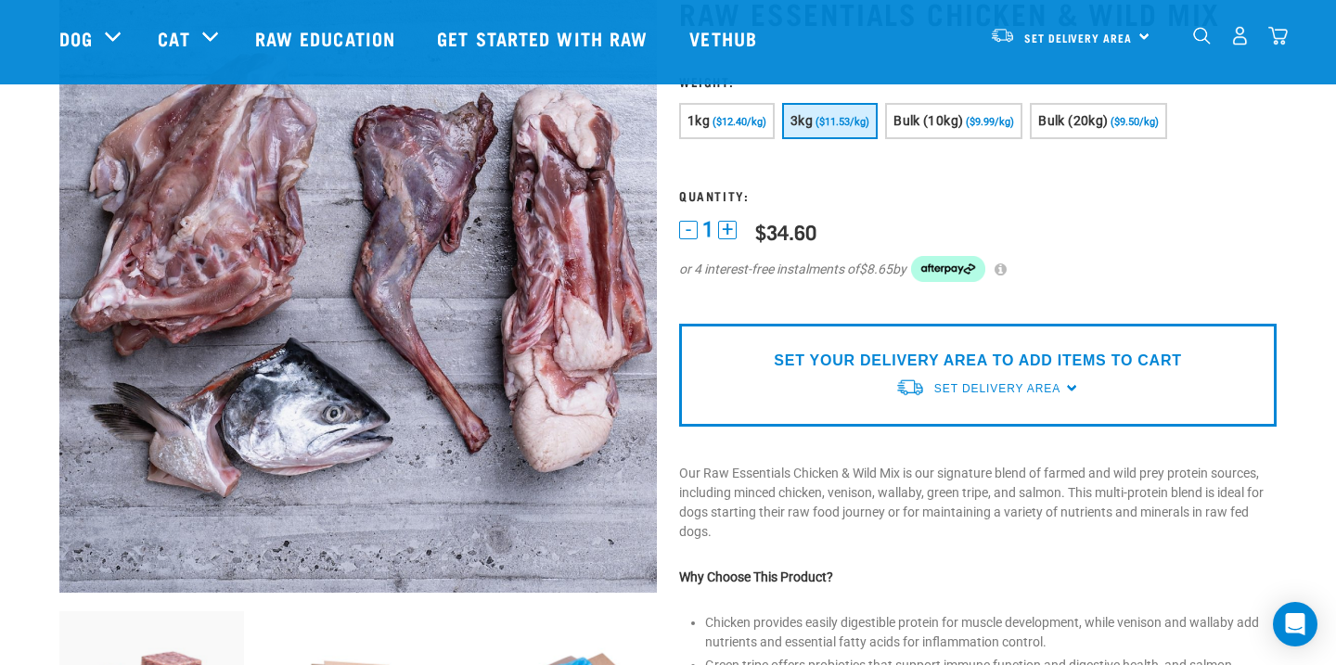
scroll to position [144, 0]
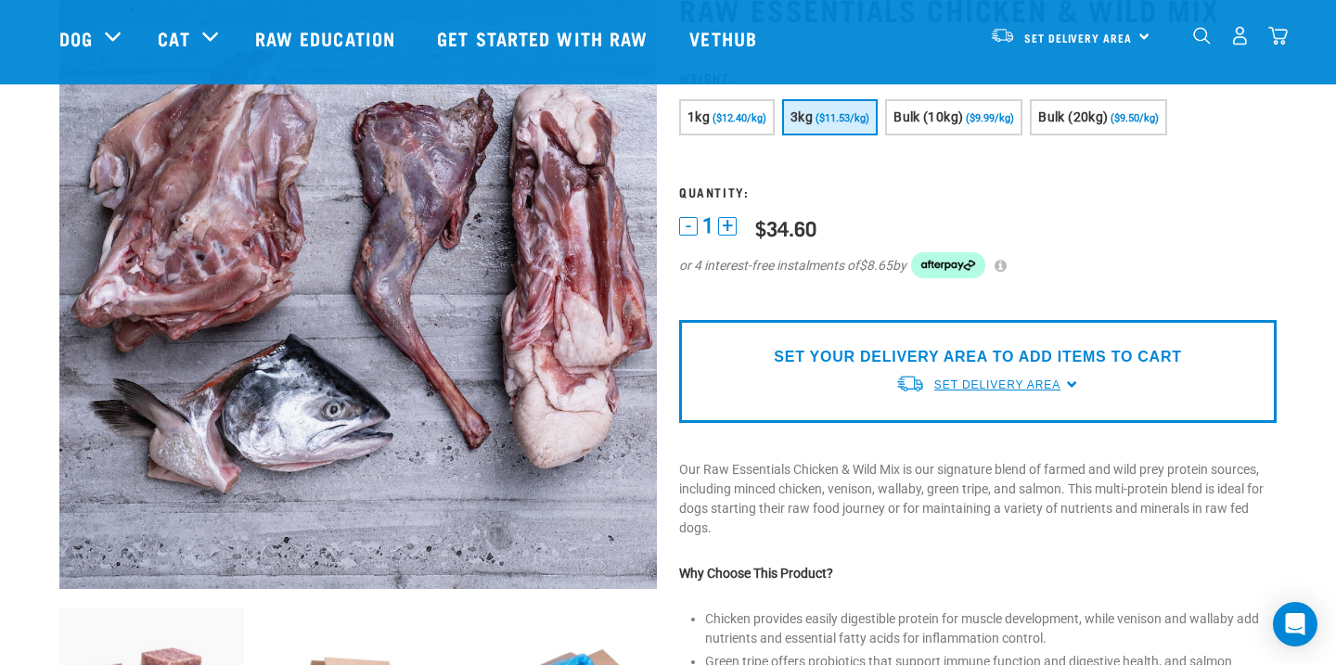
click at [1053, 385] on span "Set Delivery Area" at bounding box center [997, 385] width 126 height 13
click at [1027, 431] on link "[GEOGRAPHIC_DATA]" at bounding box center [987, 428] width 185 height 31
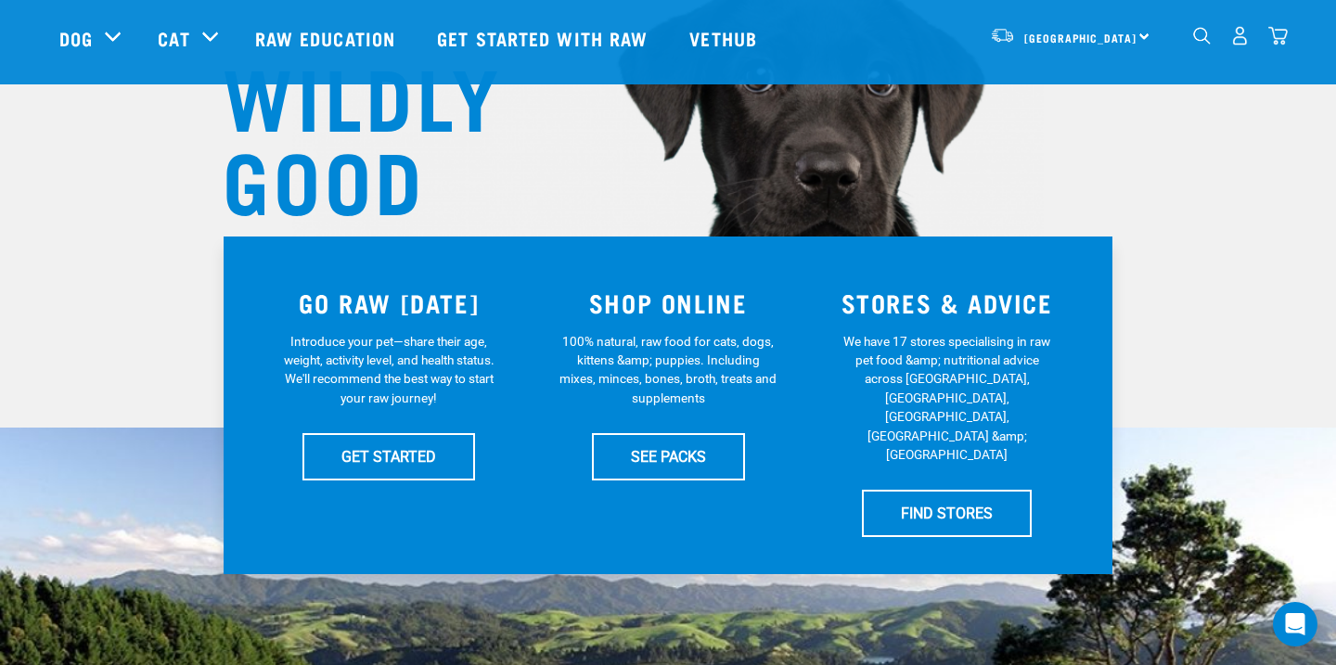
scroll to position [206, 0]
